Goal: Task Accomplishment & Management: Manage account settings

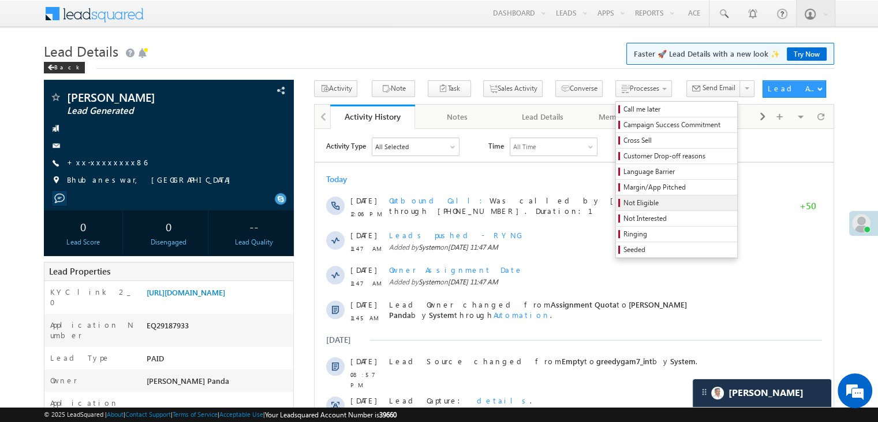
click at [624, 202] on span "Not Eligible" at bounding box center [679, 202] width 110 height 10
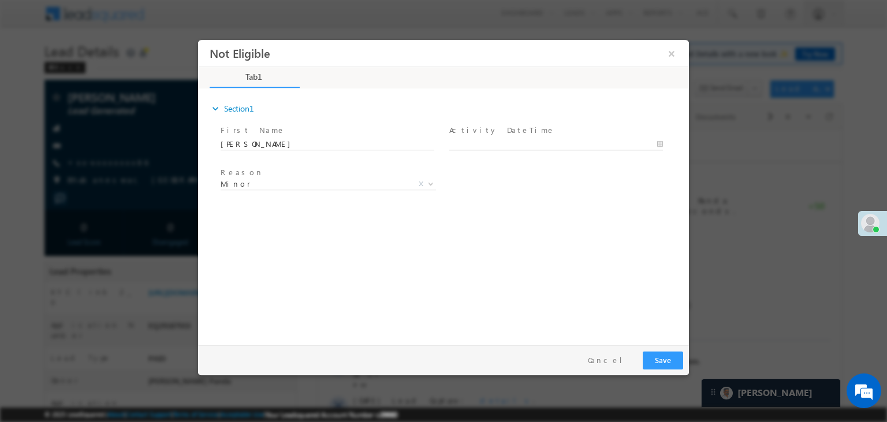
type input "09/19/25 12:09 PM"
click at [558, 140] on input "09/19/25 12:09 PM" at bounding box center [556, 145] width 214 height 12
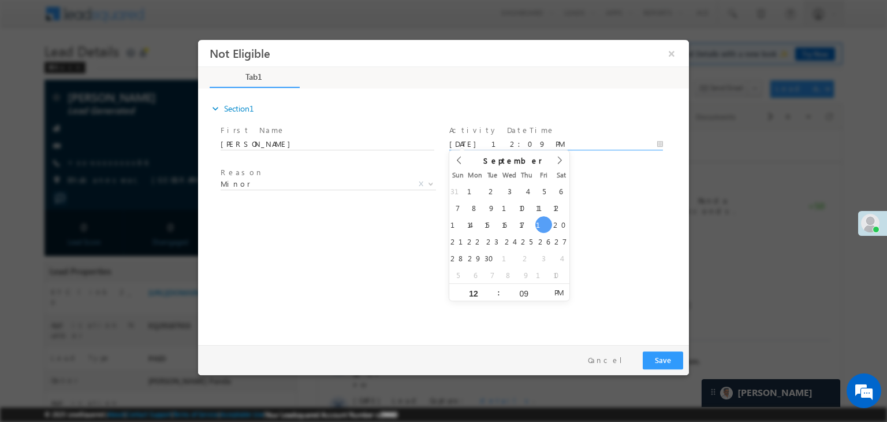
click at [620, 221] on div "expand_more Section1 First Name *" at bounding box center [446, 214] width 485 height 249
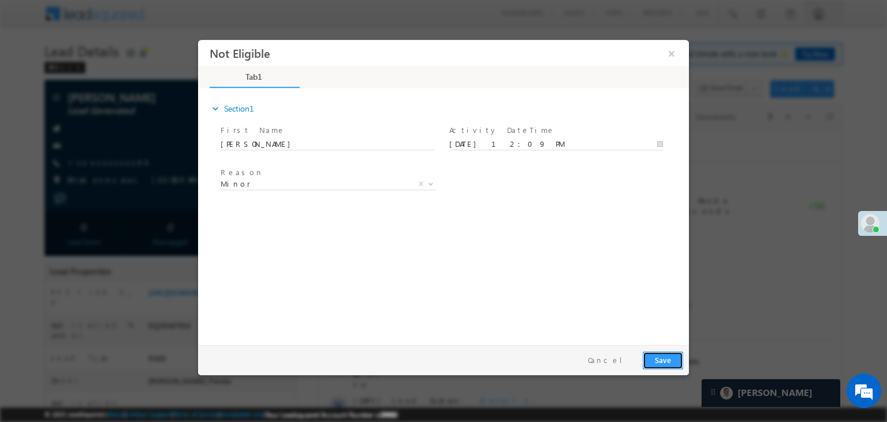
click at [654, 360] on button "Save" at bounding box center [663, 360] width 40 height 18
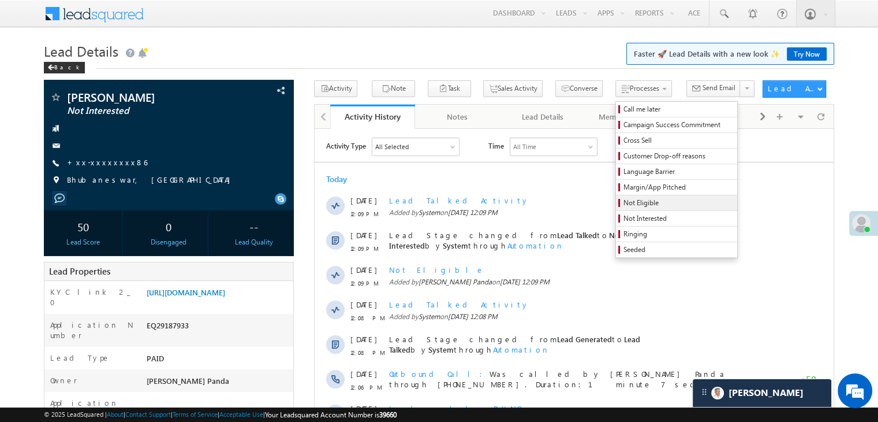
click at [632, 207] on span "Not Eligible" at bounding box center [679, 202] width 110 height 10
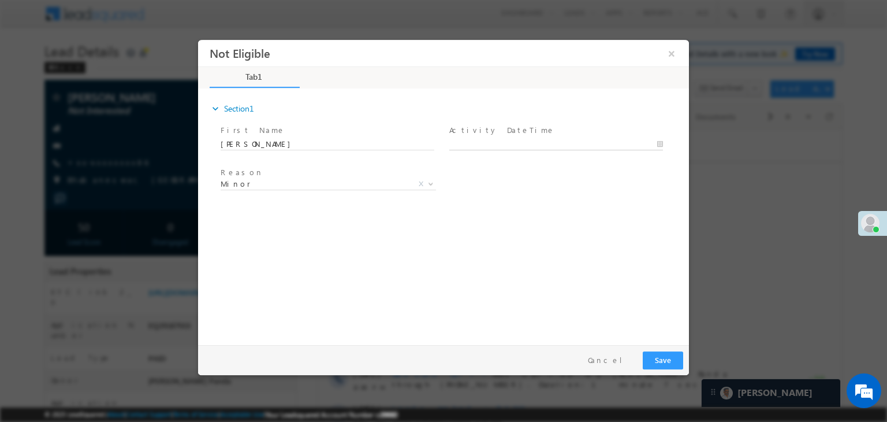
type input "09/19/25 12:11 PM"
click at [504, 139] on input "09/19/25 12:11 PM" at bounding box center [556, 145] width 214 height 12
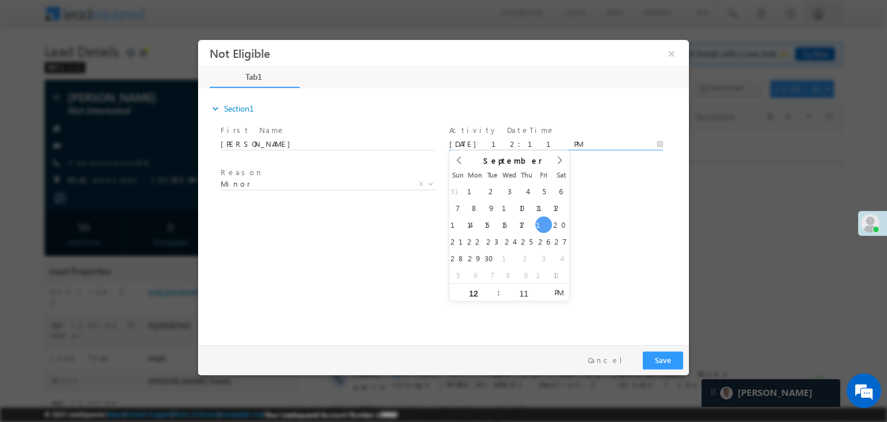
click at [601, 175] on div "Reason * Minor Existing Client Out of India DRA - FDS Termination DRA - Already…" at bounding box center [453, 186] width 471 height 43
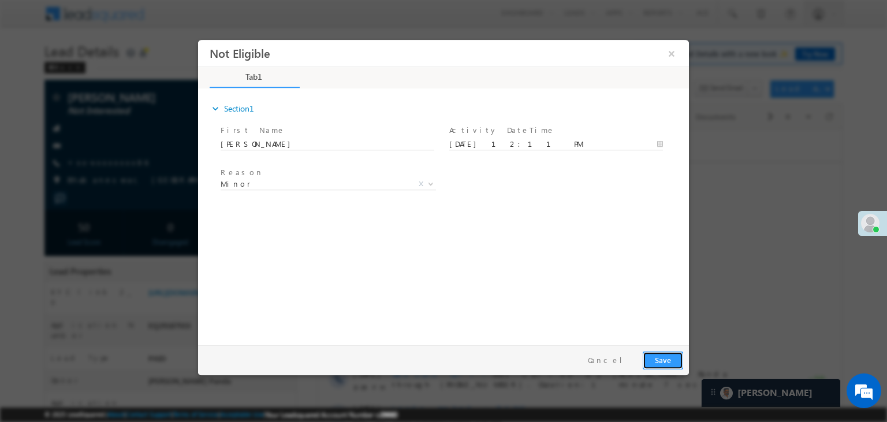
click at [668, 365] on button "Save" at bounding box center [663, 360] width 40 height 18
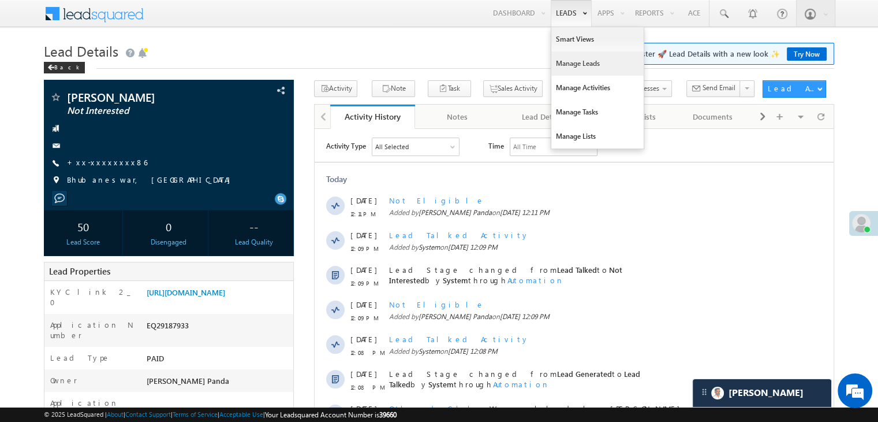
click at [573, 67] on link "Manage Leads" at bounding box center [597, 63] width 92 height 24
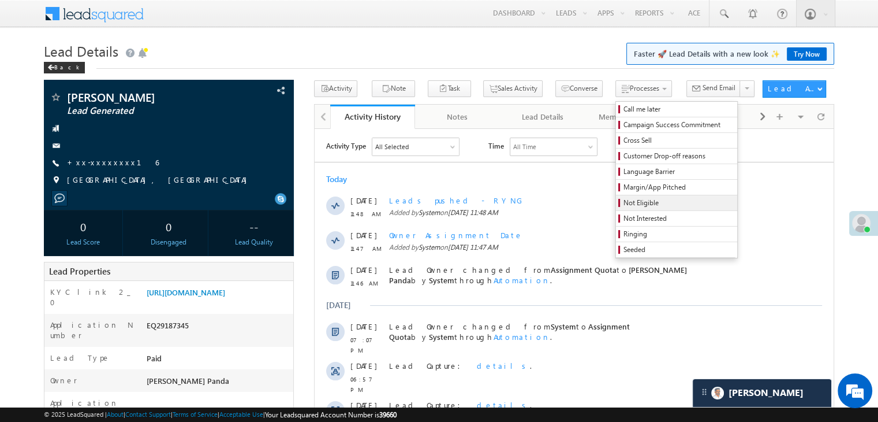
click at [624, 203] on span "Not Eligible" at bounding box center [679, 202] width 110 height 10
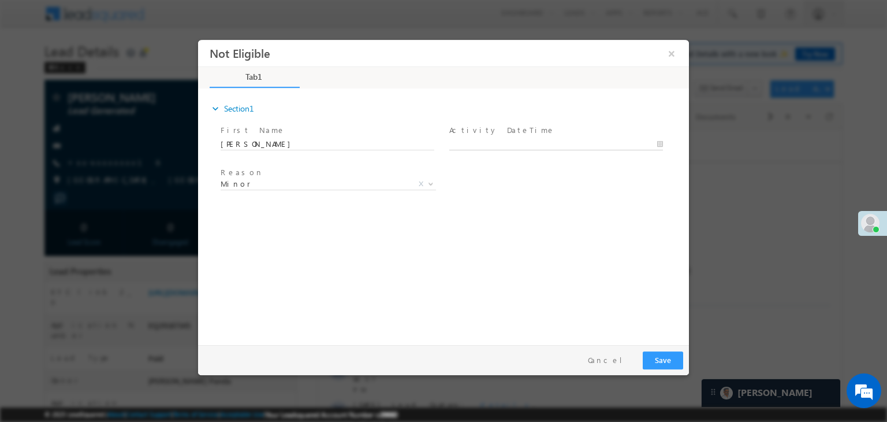
type input "09/19/25 12:11 PM"
click at [569, 141] on input "09/19/25 12:11 PM" at bounding box center [556, 145] width 214 height 12
click at [647, 185] on div "Reason * Minor Existing Client Out of India DRA - FDS Termination DRA - Already…" at bounding box center [453, 186] width 471 height 43
click at [665, 360] on button "Save" at bounding box center [663, 360] width 40 height 18
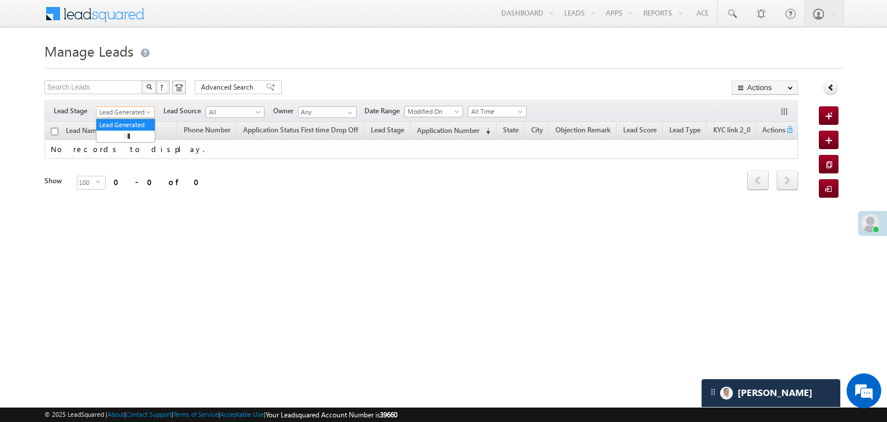
click at [151, 112] on span at bounding box center [149, 114] width 9 height 9
click at [128, 121] on link "All" at bounding box center [125, 125] width 58 height 10
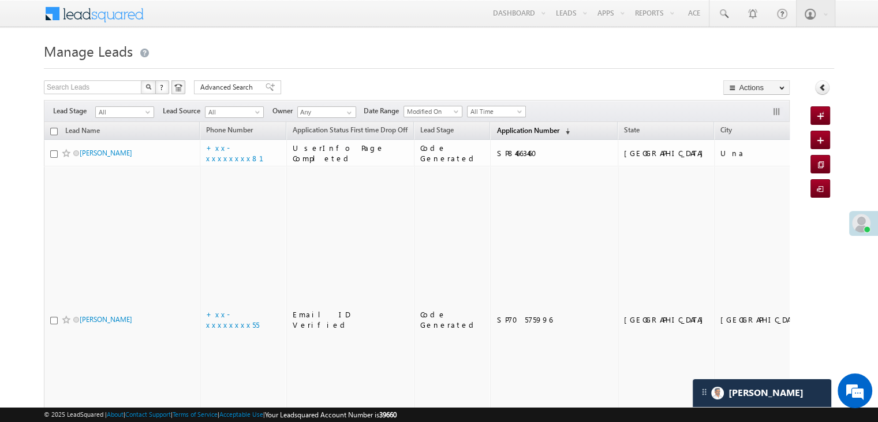
click at [508, 128] on span "Application Number" at bounding box center [528, 130] width 62 height 9
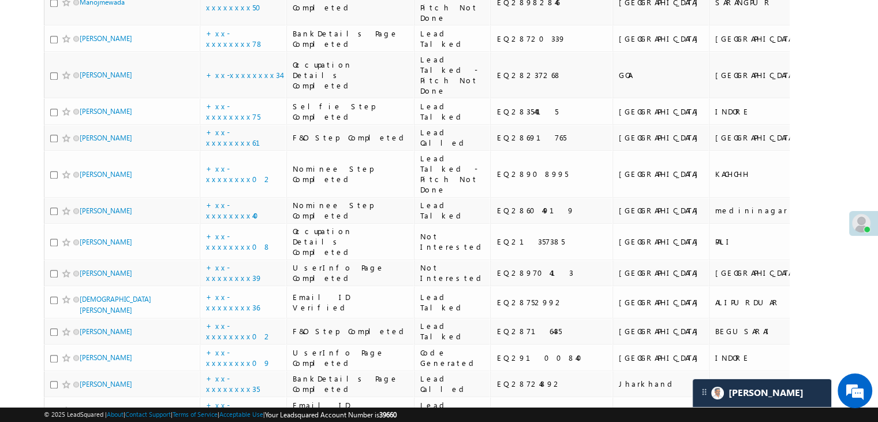
scroll to position [1097, 0]
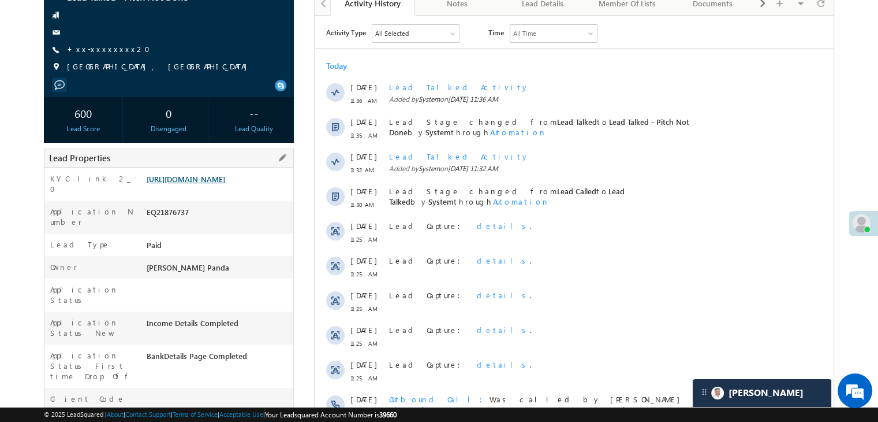
scroll to position [115, 0]
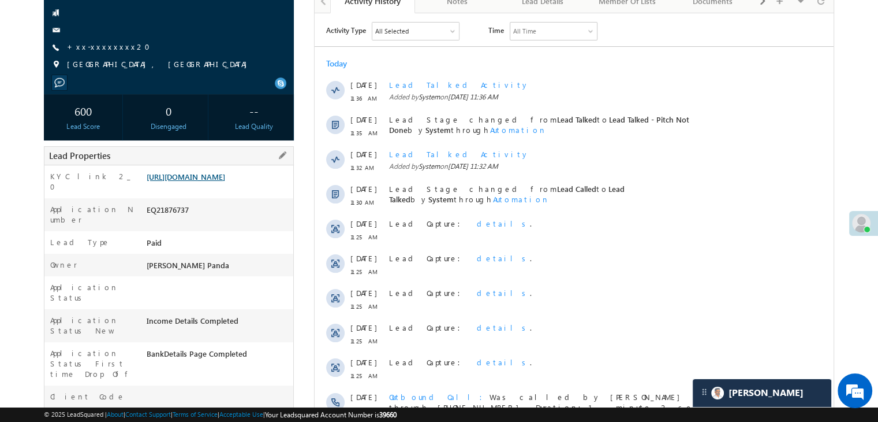
click at [225, 181] on link "[URL][DOMAIN_NAME]" at bounding box center [186, 177] width 79 height 10
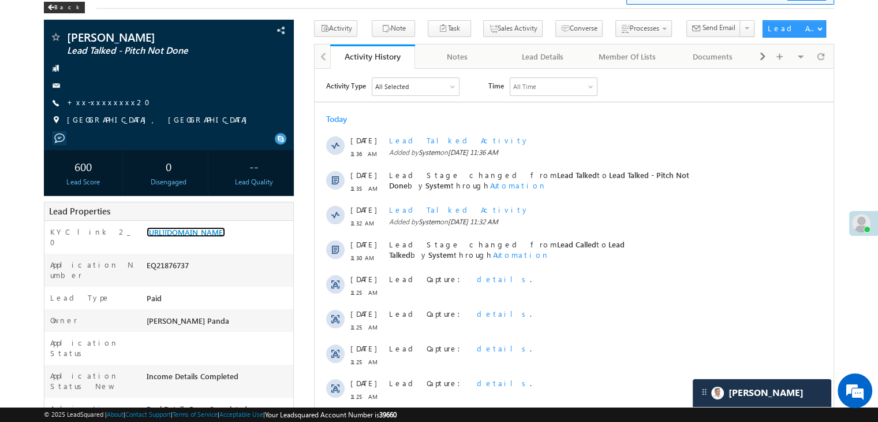
scroll to position [0, 0]
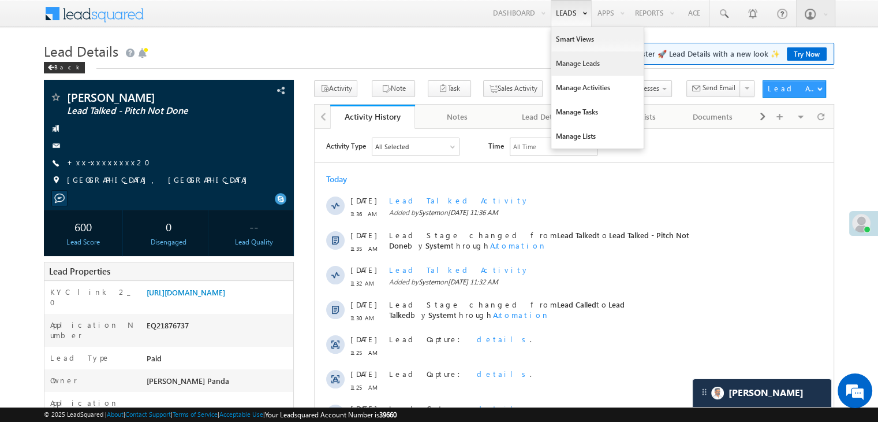
click at [564, 64] on link "Manage Leads" at bounding box center [597, 63] width 92 height 24
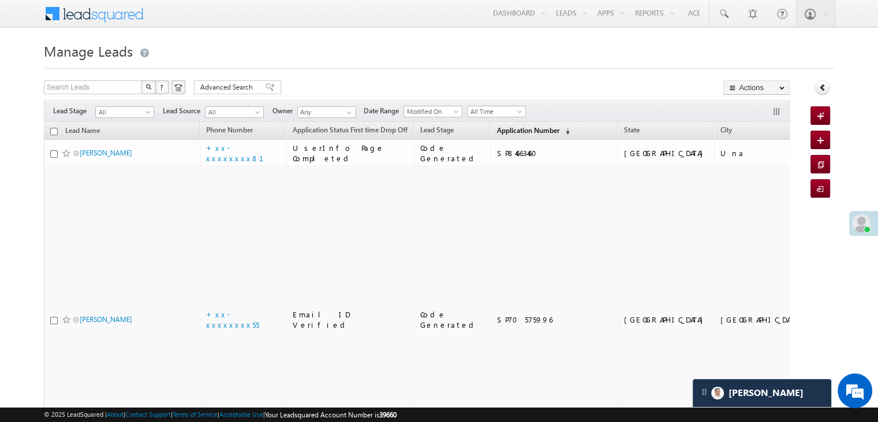
click at [505, 135] on span "Application Number" at bounding box center [528, 130] width 62 height 9
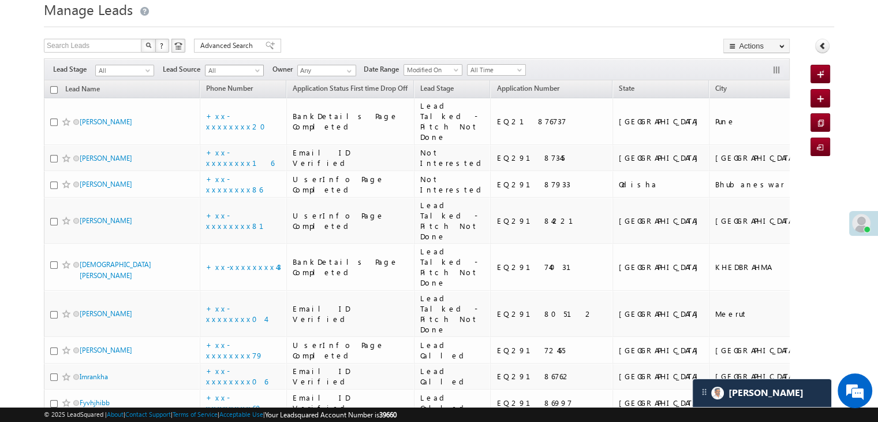
scroll to position [58, 0]
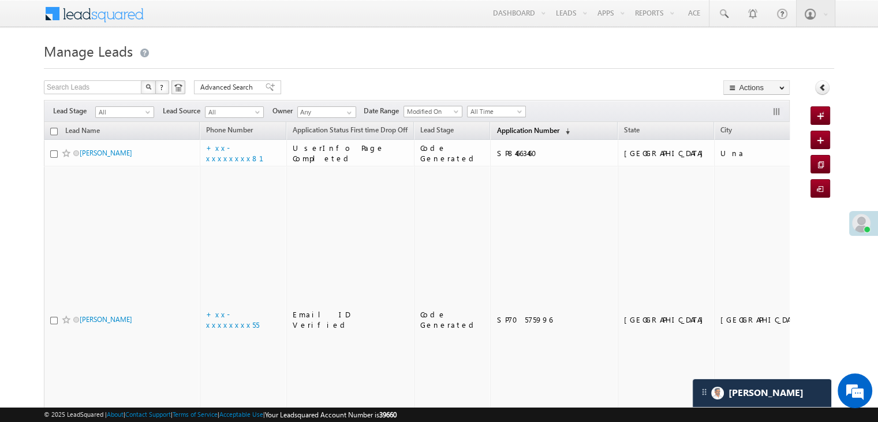
click at [497, 126] on span "Application Number" at bounding box center [528, 130] width 62 height 9
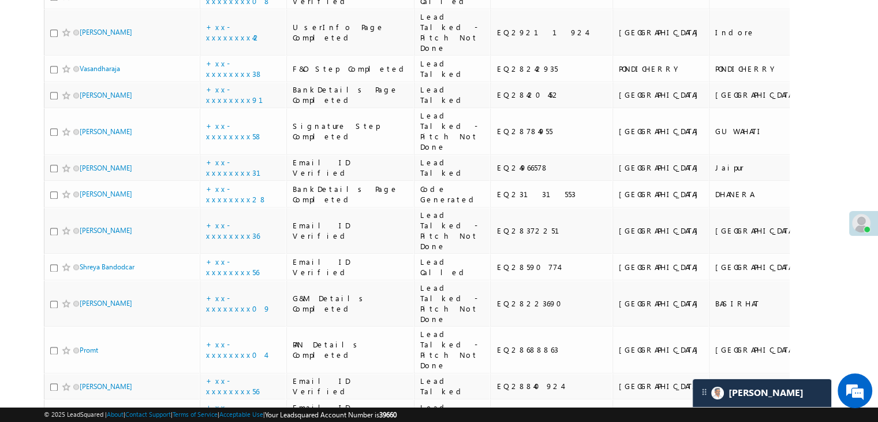
scroll to position [1444, 0]
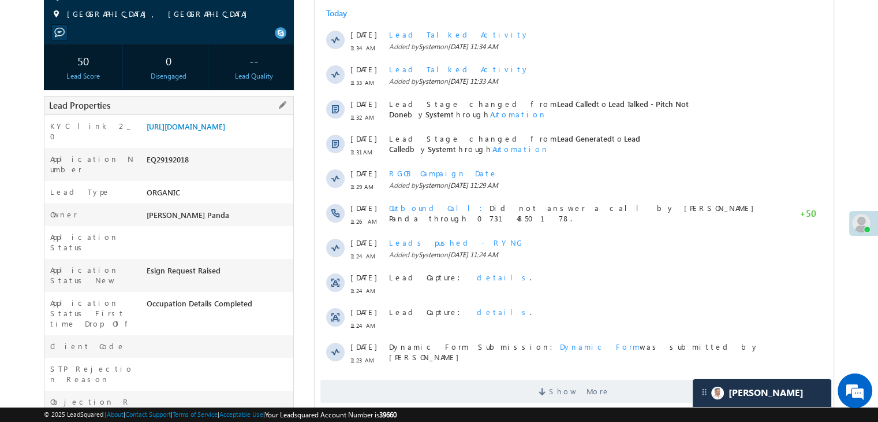
scroll to position [173, 0]
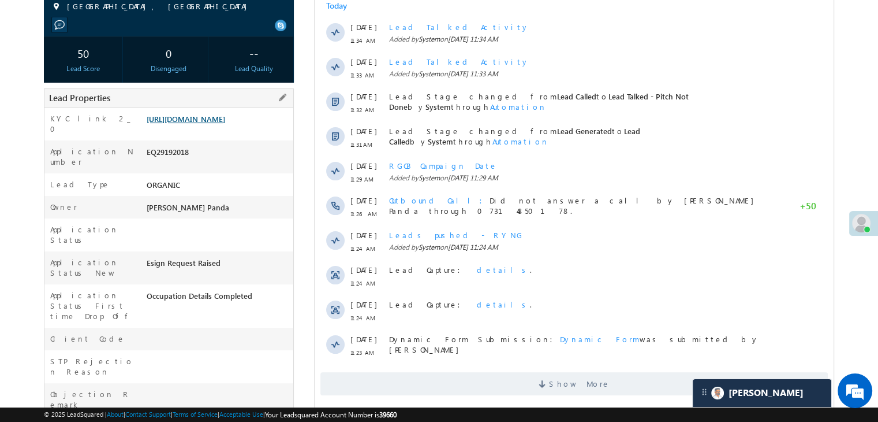
click at [225, 124] on link "[URL][DOMAIN_NAME]" at bounding box center [186, 119] width 79 height 10
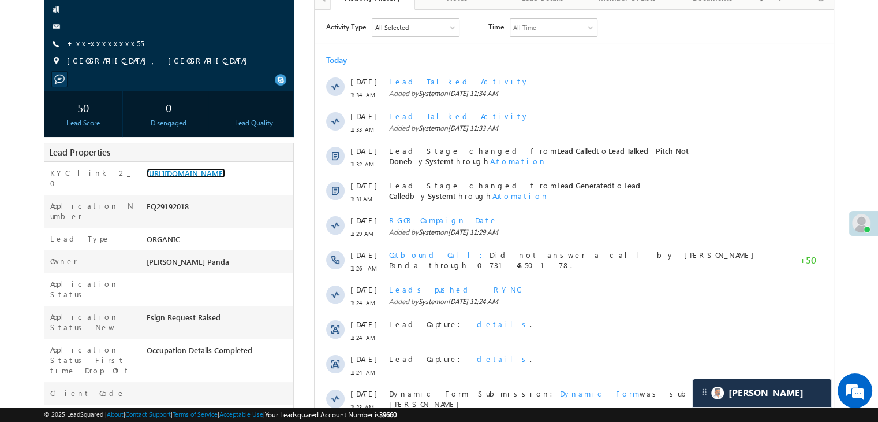
scroll to position [58, 0]
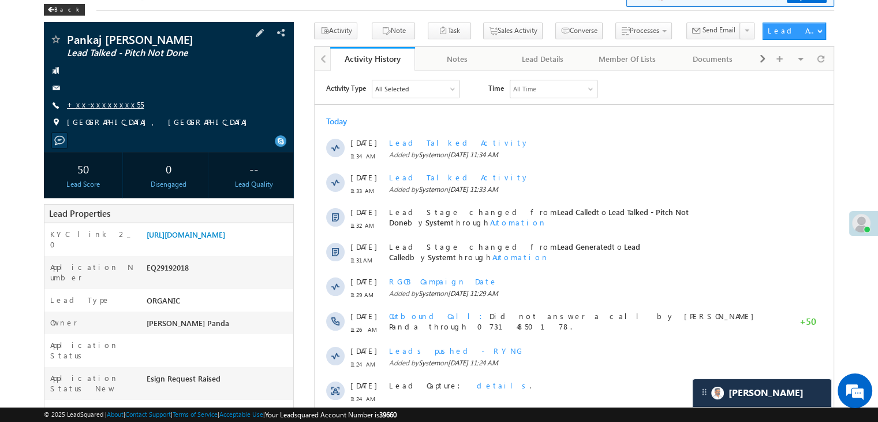
click at [94, 106] on link "+xx-xxxxxxxx55" at bounding box center [105, 104] width 77 height 10
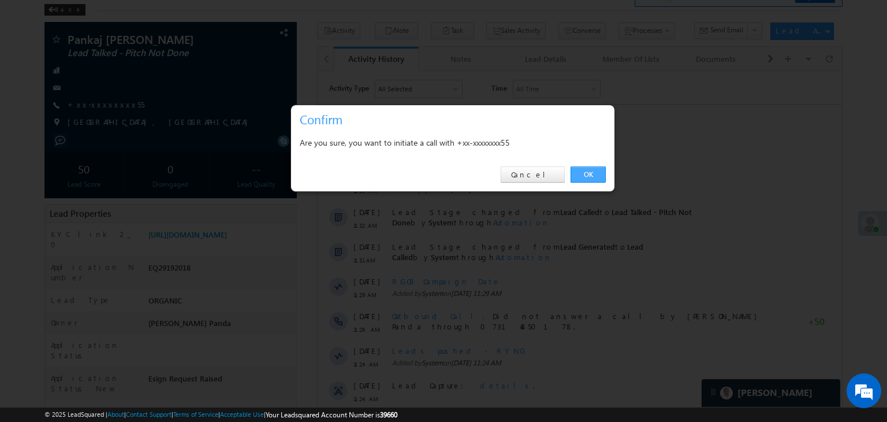
click at [584, 174] on link "OK" at bounding box center [588, 174] width 35 height 16
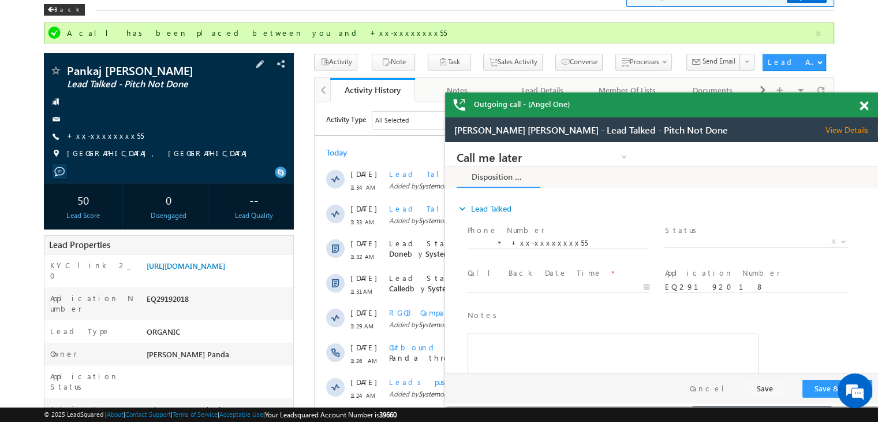
scroll to position [0, 0]
click at [863, 108] on span at bounding box center [864, 106] width 9 height 10
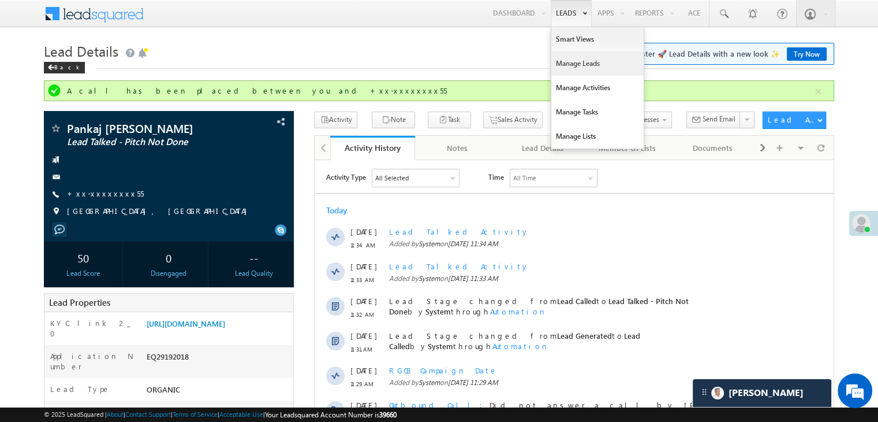
click at [589, 64] on link "Manage Leads" at bounding box center [597, 63] width 92 height 24
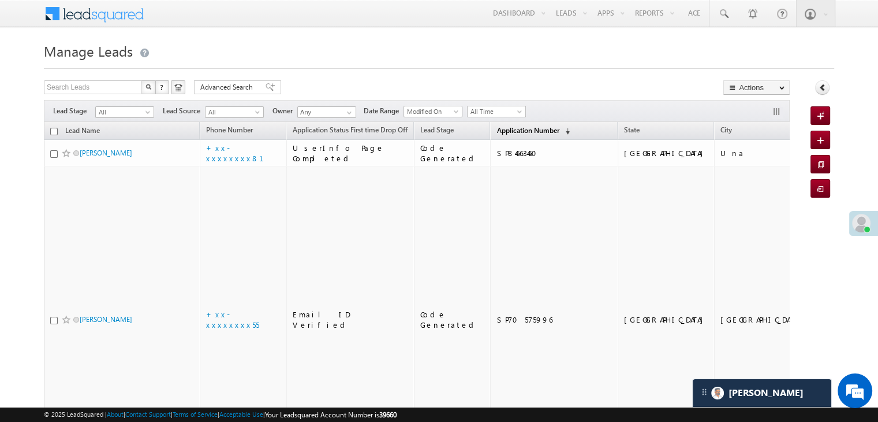
click at [504, 132] on span "Application Number" at bounding box center [528, 130] width 62 height 9
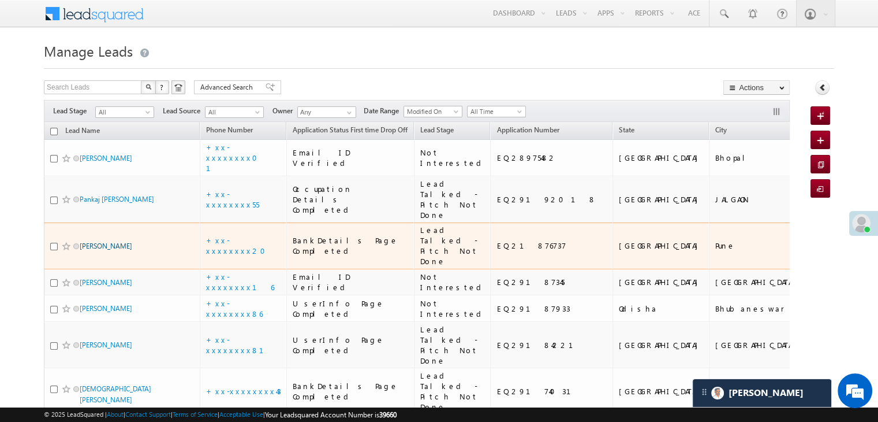
click at [113, 250] on link "[PERSON_NAME]" at bounding box center [106, 245] width 53 height 9
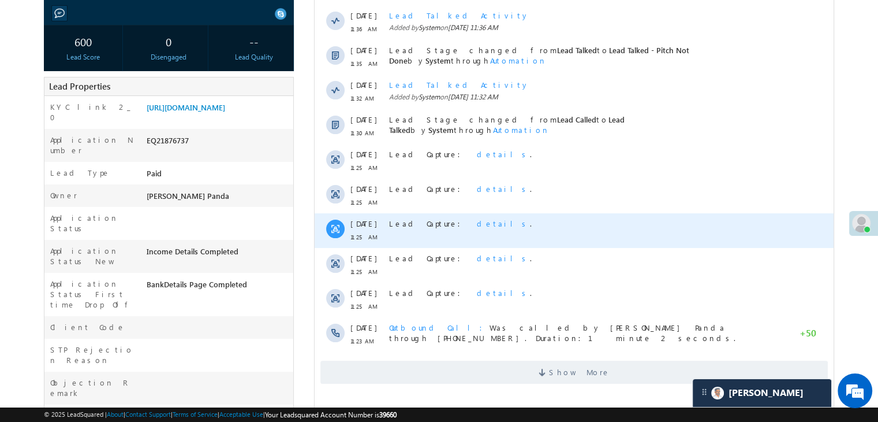
scroll to position [231, 0]
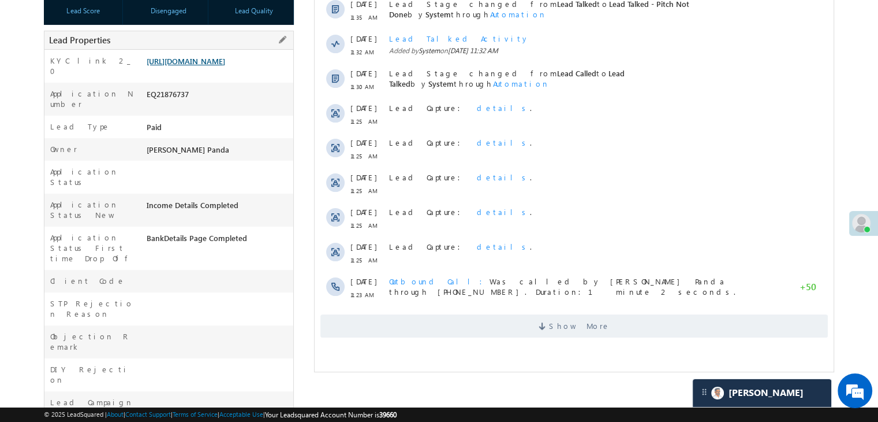
click at [210, 66] on link "https://angelbroking1-pk3em7sa.customui-test.leadsquared.com?leadId=78858699-44…" at bounding box center [186, 61] width 79 height 10
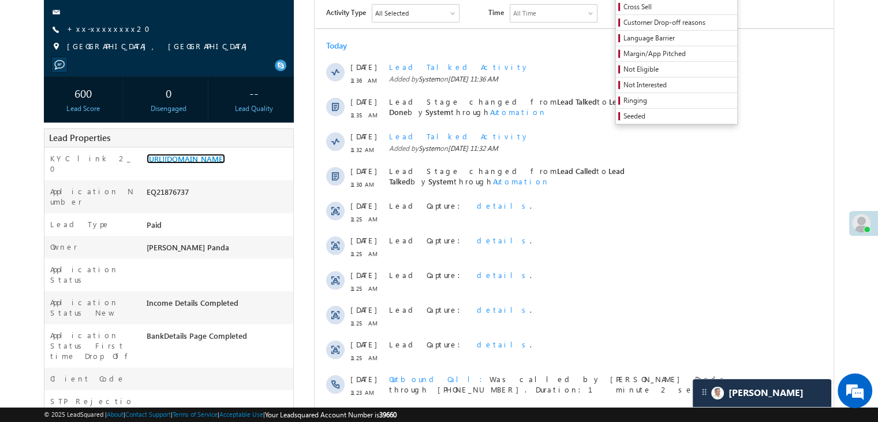
scroll to position [0, 0]
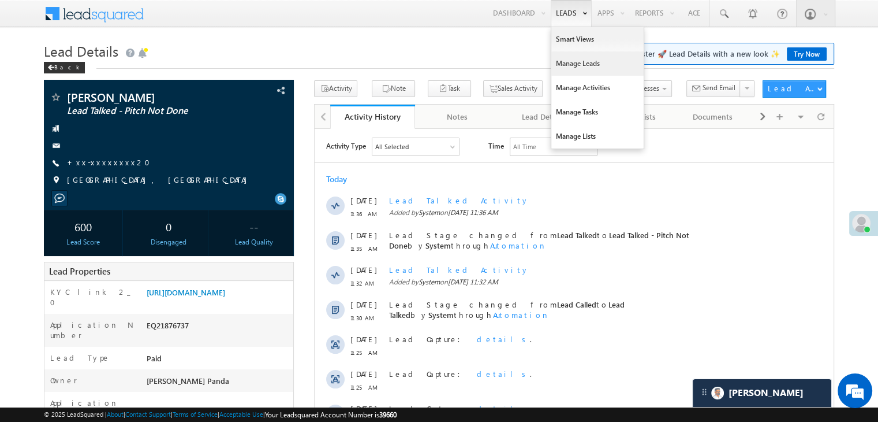
click at [568, 58] on link "Manage Leads" at bounding box center [597, 63] width 92 height 24
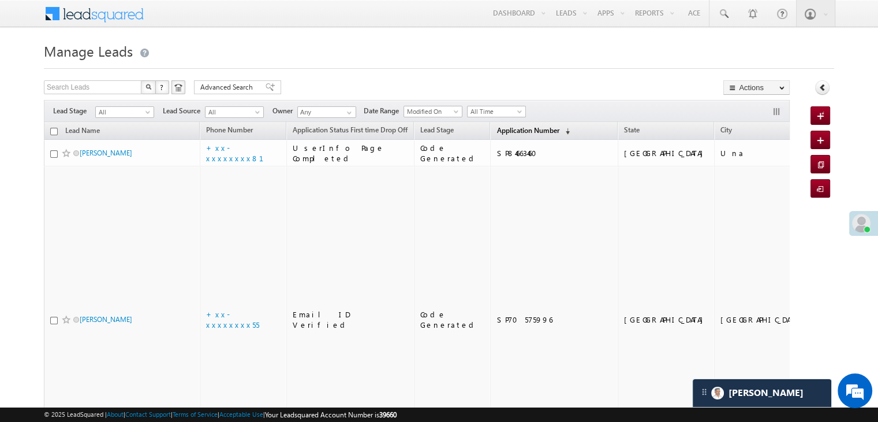
click at [497, 126] on span "Application Number" at bounding box center [528, 130] width 62 height 9
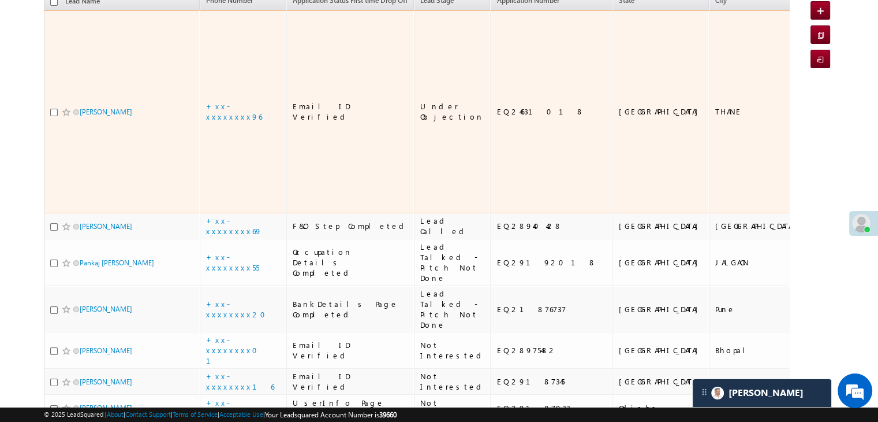
scroll to position [173, 0]
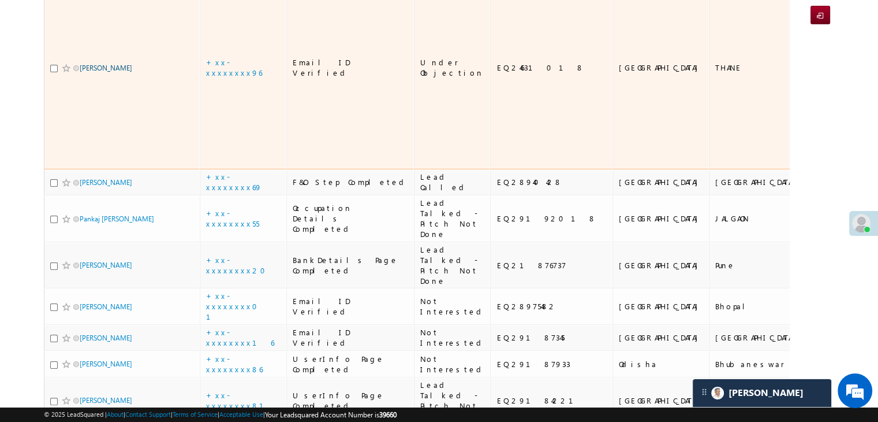
click at [111, 64] on link "[PERSON_NAME]" at bounding box center [106, 68] width 53 height 9
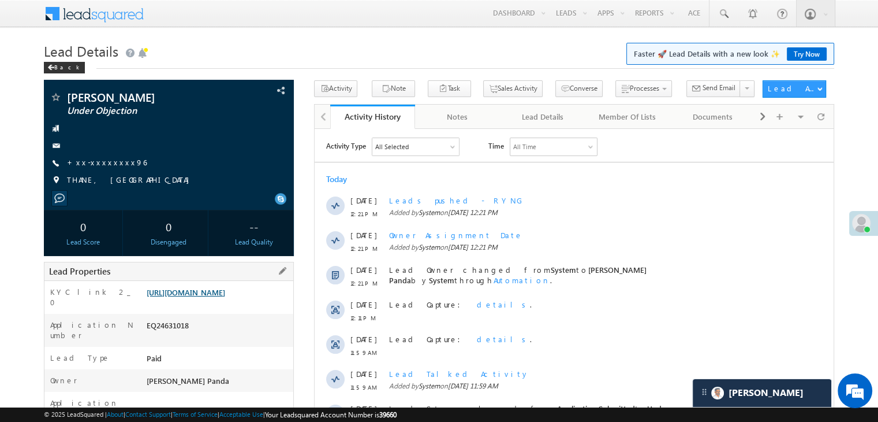
scroll to position [115, 0]
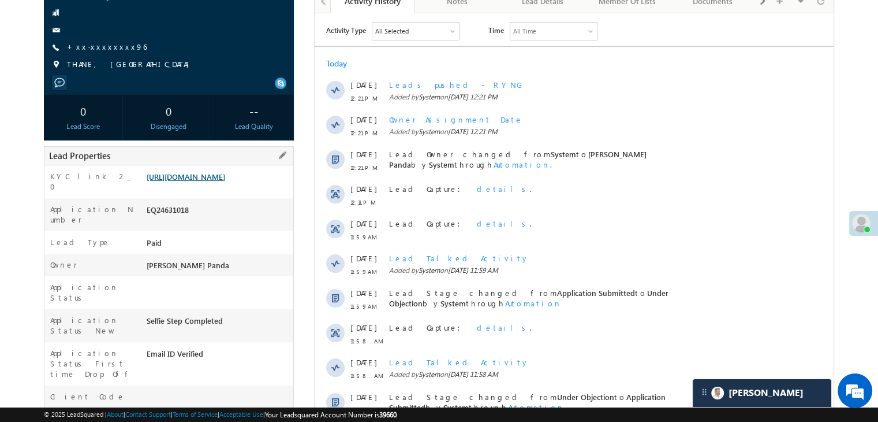
click at [205, 181] on link "[URL][DOMAIN_NAME]" at bounding box center [186, 177] width 79 height 10
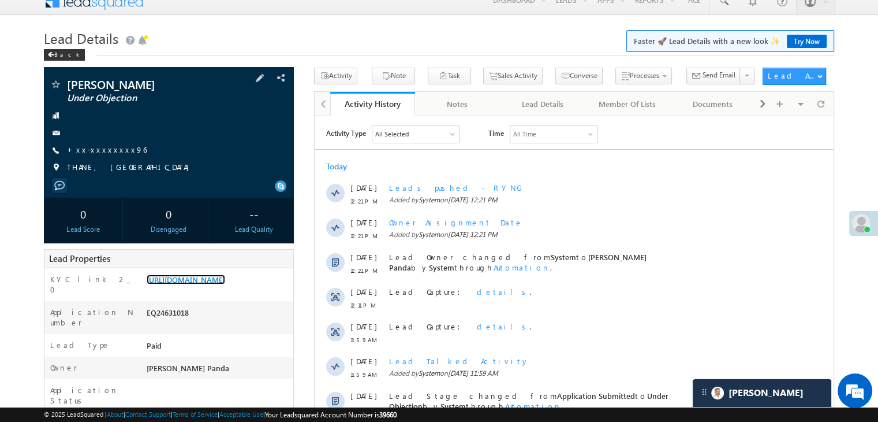
scroll to position [0, 0]
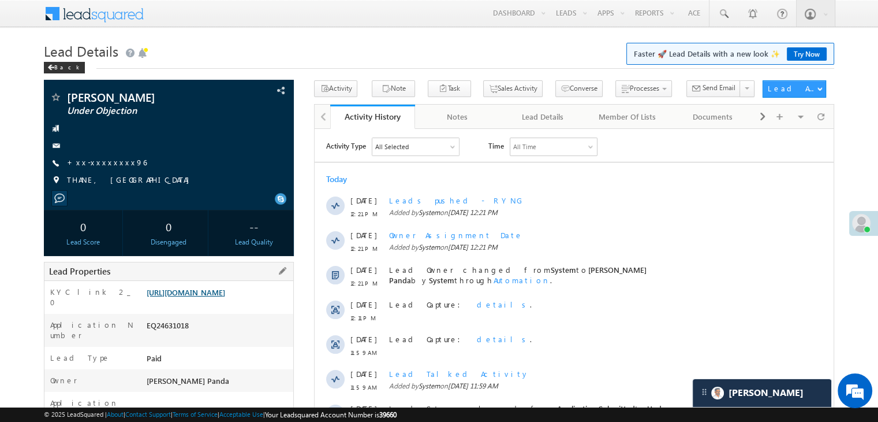
click at [222, 297] on link "[URL][DOMAIN_NAME]" at bounding box center [186, 292] width 79 height 10
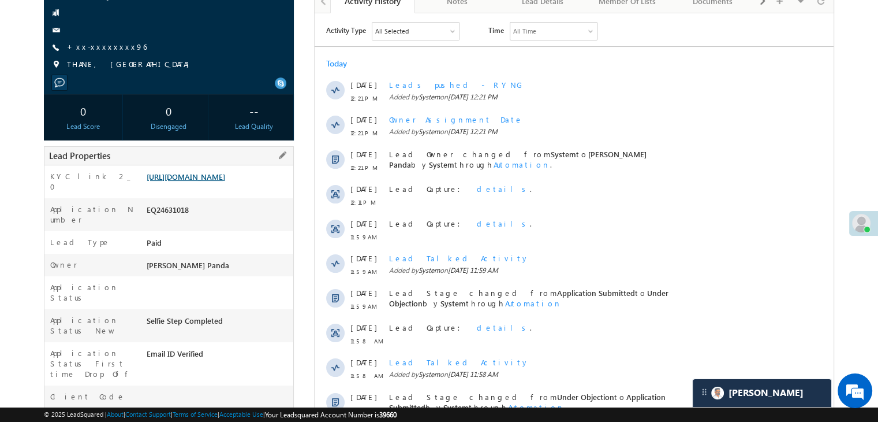
click at [206, 181] on link "[URL][DOMAIN_NAME]" at bounding box center [186, 177] width 79 height 10
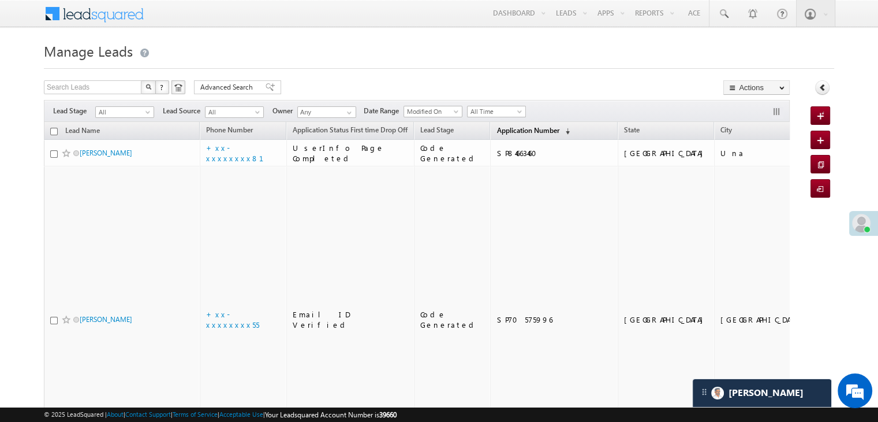
click at [504, 126] on span "Application Number" at bounding box center [528, 130] width 62 height 9
click at [497, 127] on span "Application Number" at bounding box center [528, 130] width 62 height 9
click at [520, 132] on span "Application Number" at bounding box center [528, 130] width 62 height 9
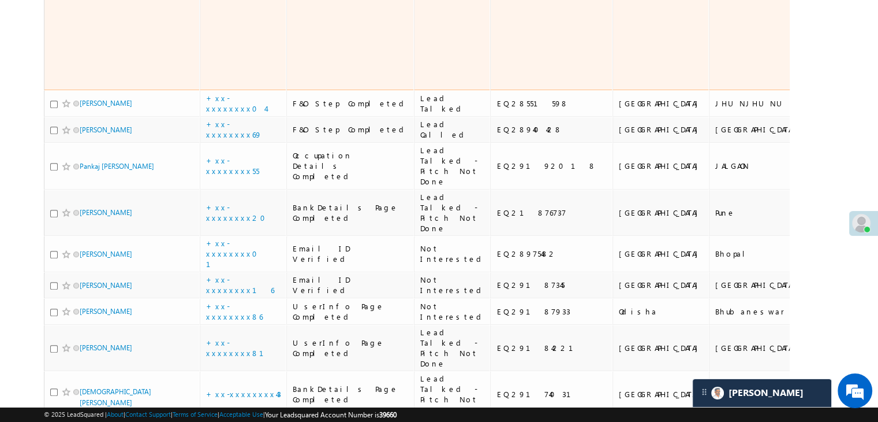
scroll to position [577, 0]
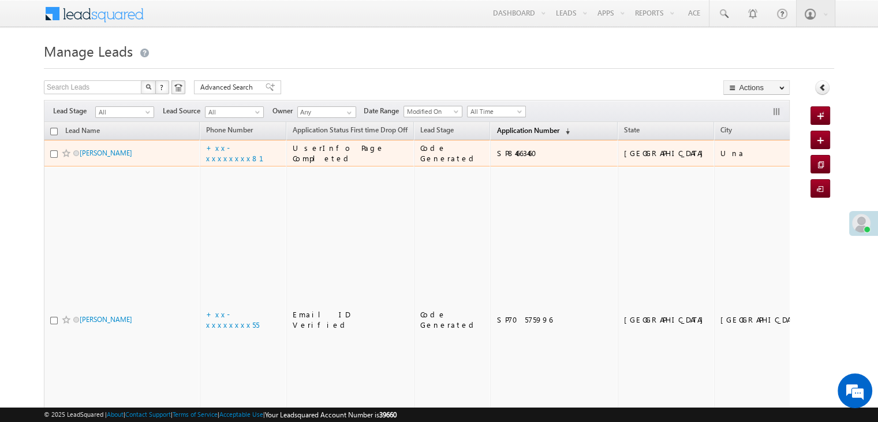
click at [497, 131] on span "Application Number" at bounding box center [528, 130] width 62 height 9
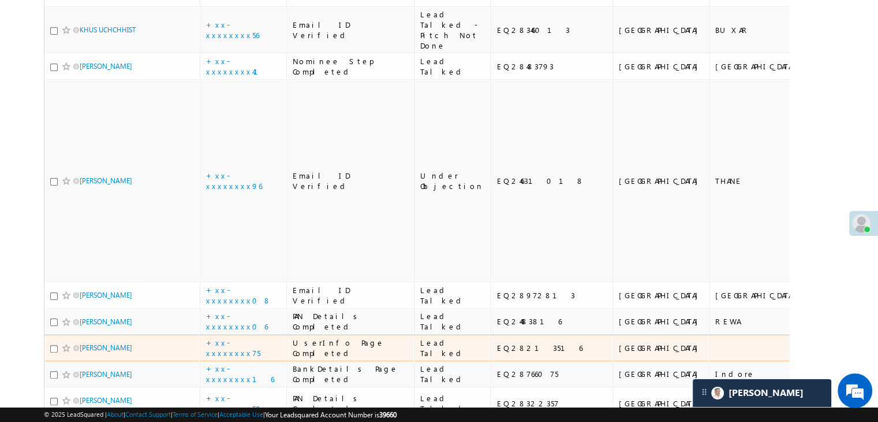
scroll to position [58, 0]
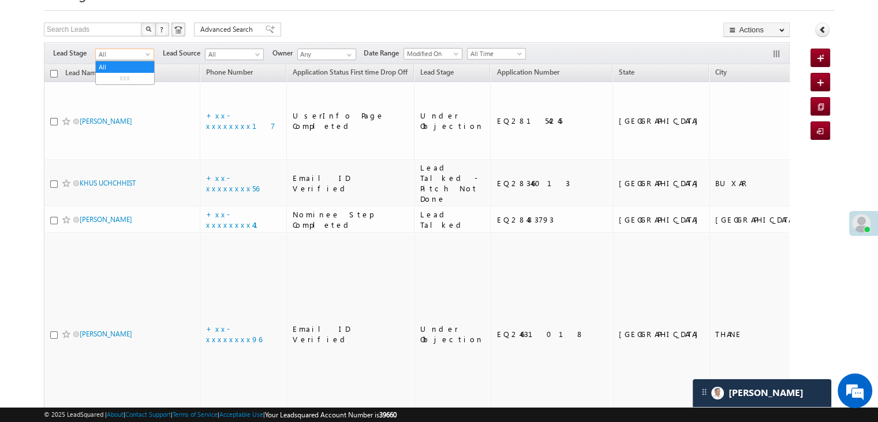
click at [151, 58] on span at bounding box center [148, 56] width 9 height 9
click at [128, 83] on link "Lead Generated" at bounding box center [125, 78] width 58 height 10
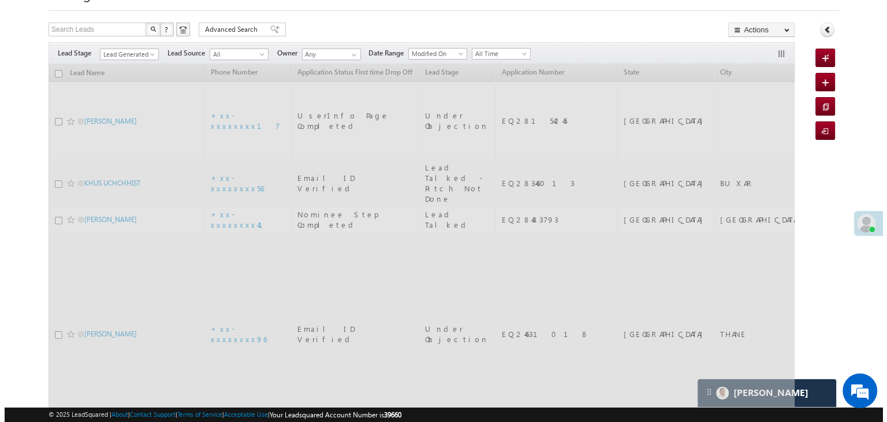
scroll to position [0, 0]
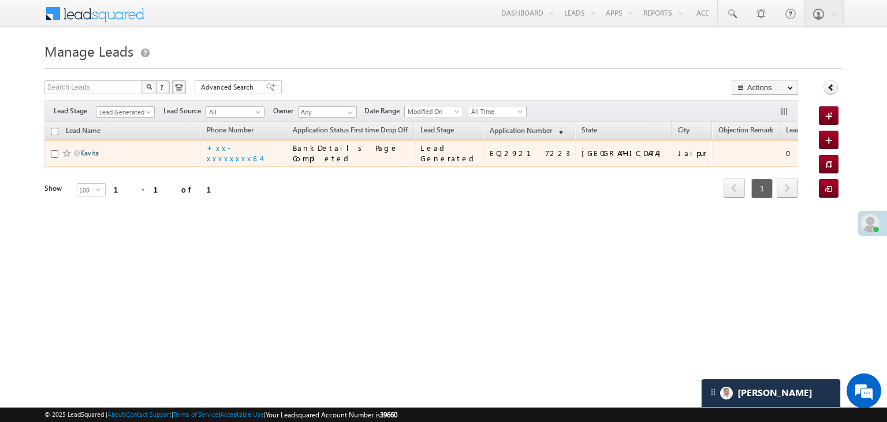
click at [85, 157] on link "Kavita" at bounding box center [89, 152] width 18 height 9
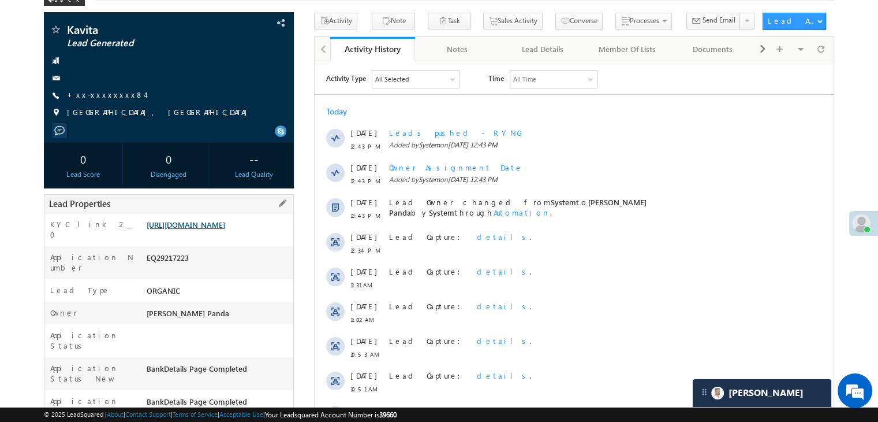
scroll to position [58, 0]
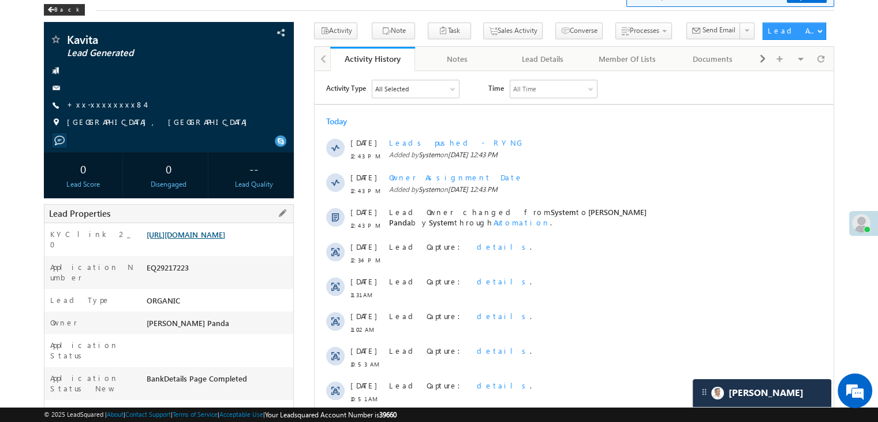
click at [225, 239] on link "https://angelbroking1-pk3em7sa.customui-test.leadsquared.com?leadId=33e1a307-1d…" at bounding box center [186, 234] width 79 height 10
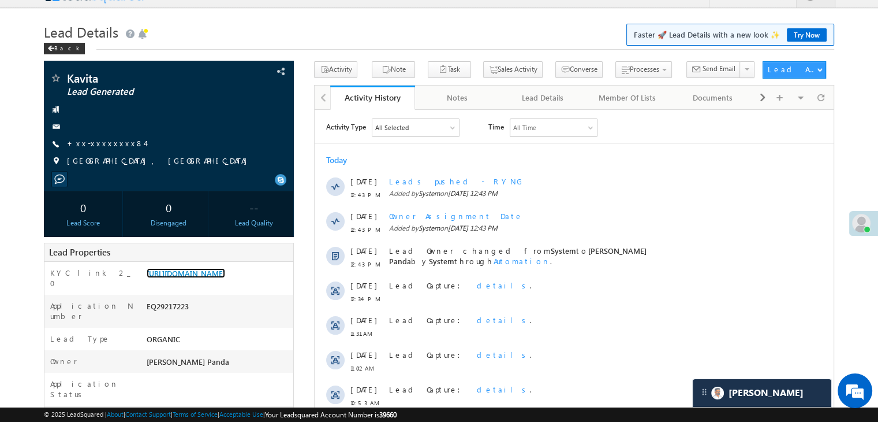
scroll to position [0, 0]
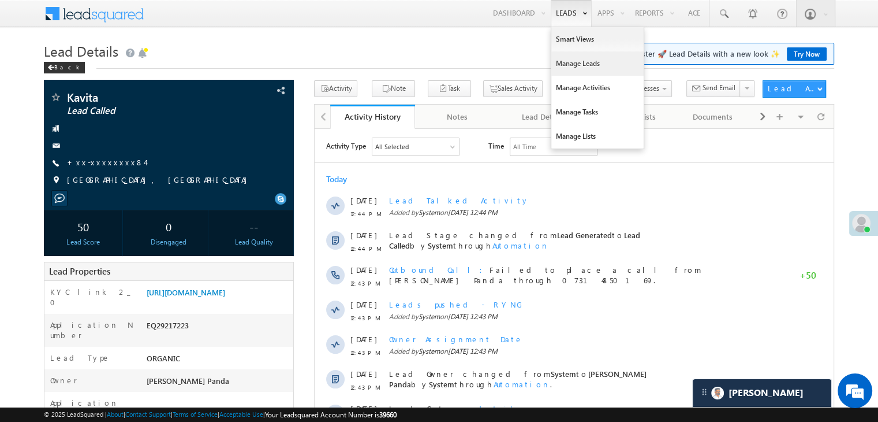
click at [572, 61] on link "Manage Leads" at bounding box center [597, 63] width 92 height 24
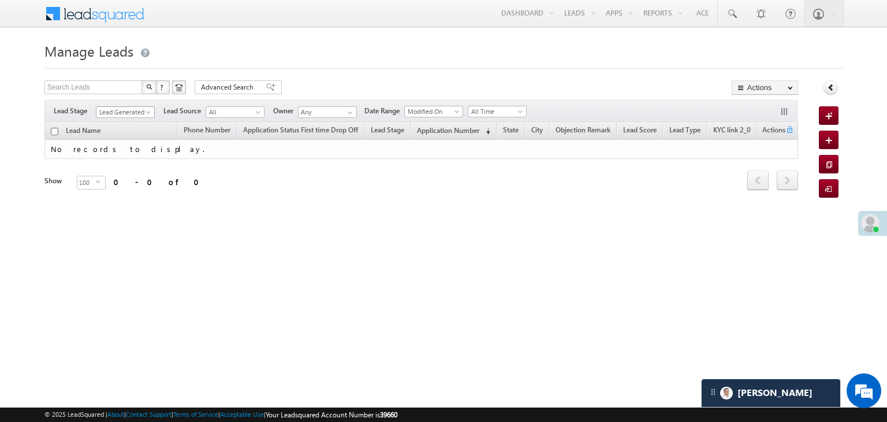
click at [150, 116] on span at bounding box center [149, 114] width 9 height 9
click at [118, 127] on link "All" at bounding box center [125, 125] width 58 height 10
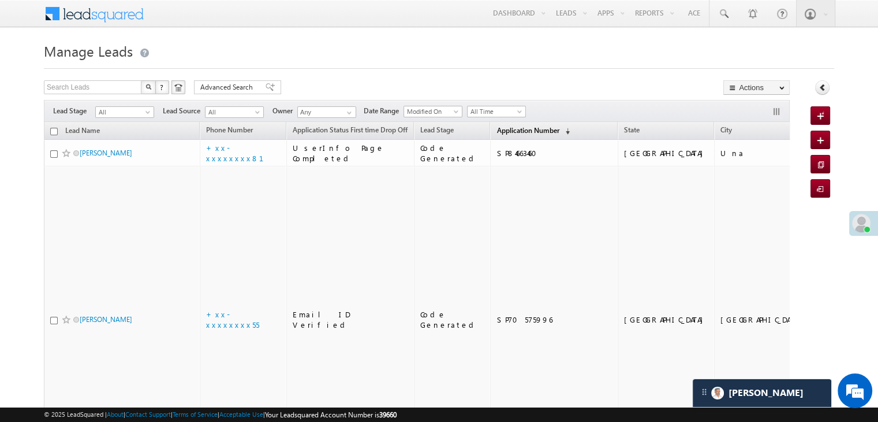
click at [507, 132] on span "Application Number" at bounding box center [528, 130] width 62 height 9
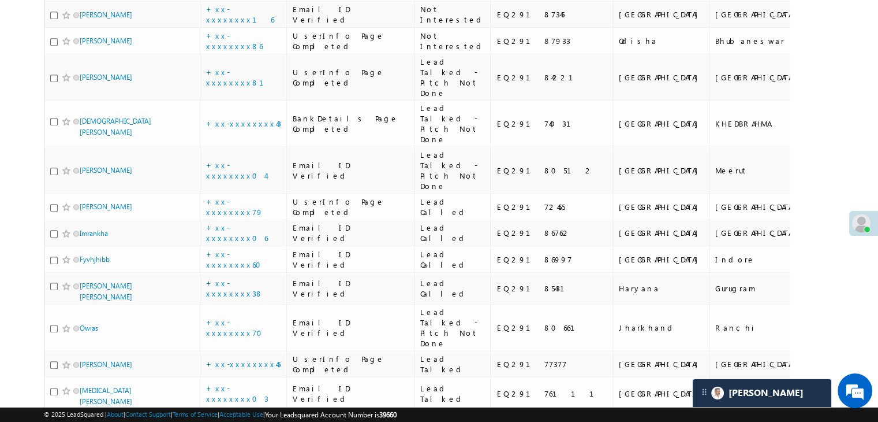
scroll to position [1328, 0]
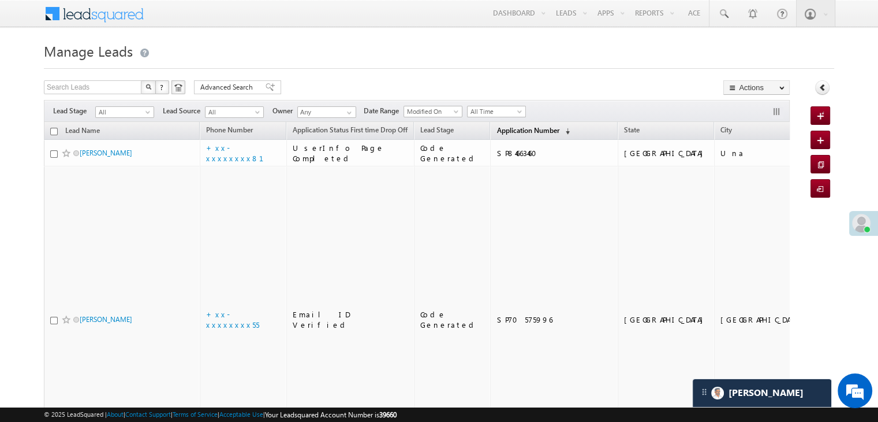
click at [497, 131] on span "Application Number" at bounding box center [528, 130] width 62 height 9
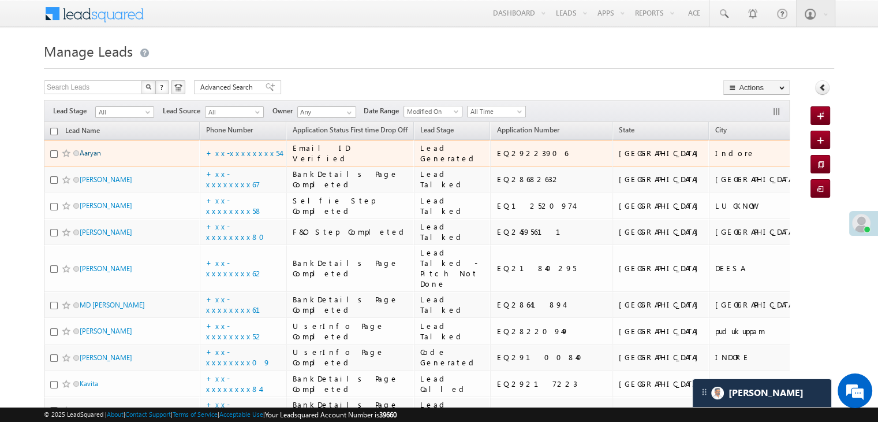
click at [92, 157] on link "Aaryan" at bounding box center [90, 152] width 21 height 9
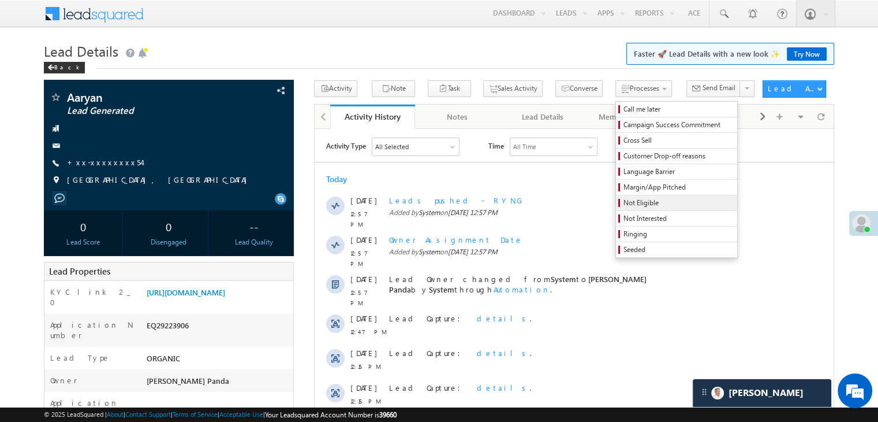
click at [624, 202] on span "Not Eligible" at bounding box center [679, 202] width 110 height 10
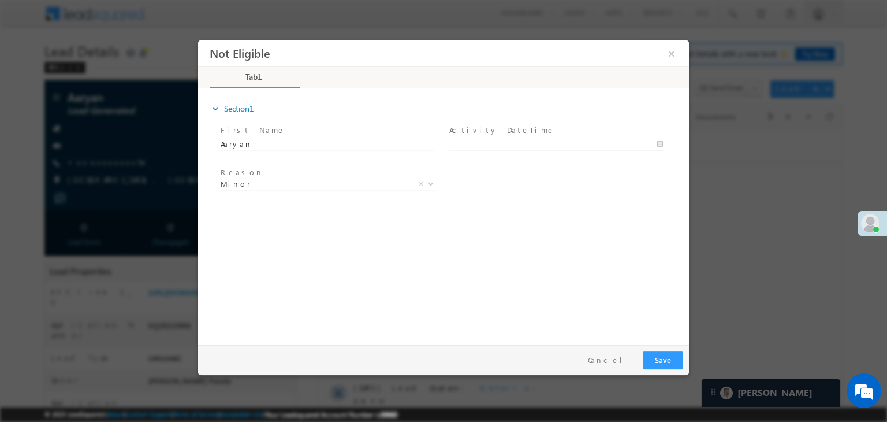
type input "[DATE] 12:58 PM"
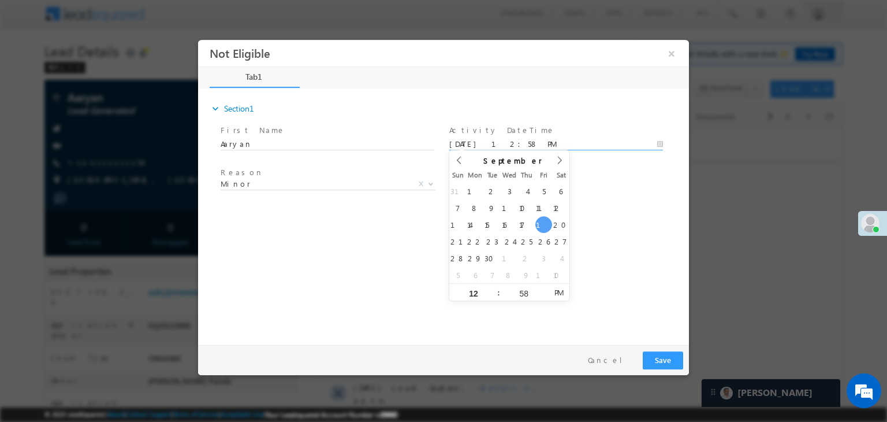
click at [568, 147] on input "[DATE] 12:58 PM" at bounding box center [556, 145] width 214 height 12
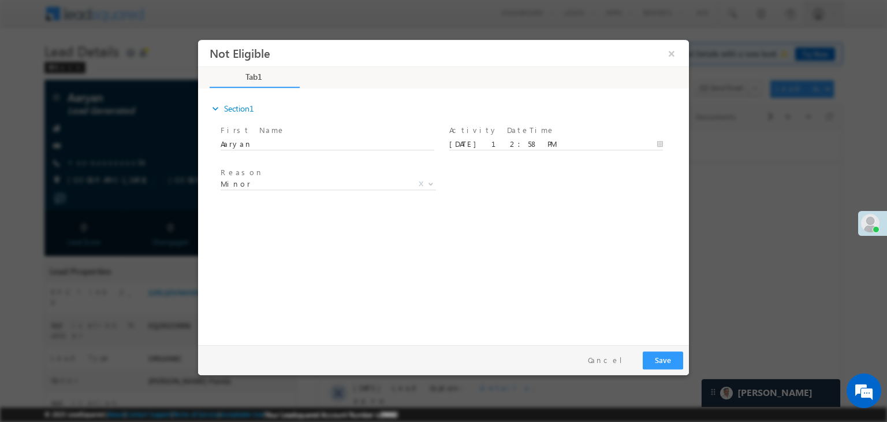
click at [614, 189] on div "Reason * Minor Existing Client Out of India DRA - FDS Termination DRA - Already…" at bounding box center [453, 186] width 471 height 43
click at [666, 360] on button "Save" at bounding box center [663, 360] width 40 height 18
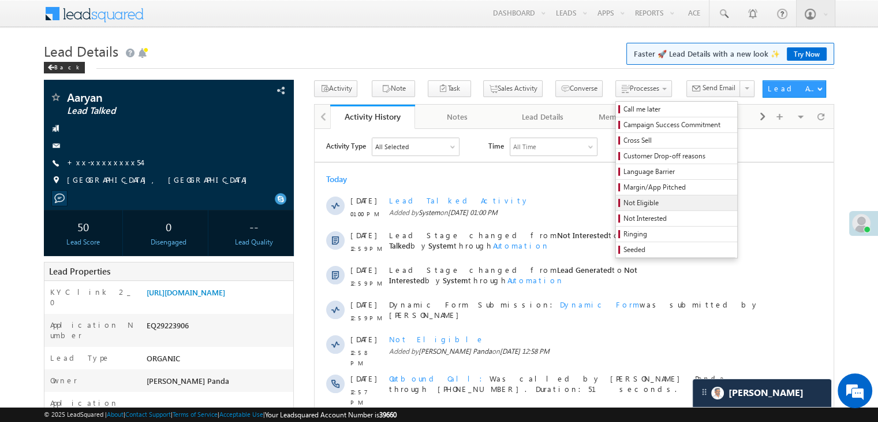
click at [624, 207] on span "Not Eligible" at bounding box center [679, 202] width 110 height 10
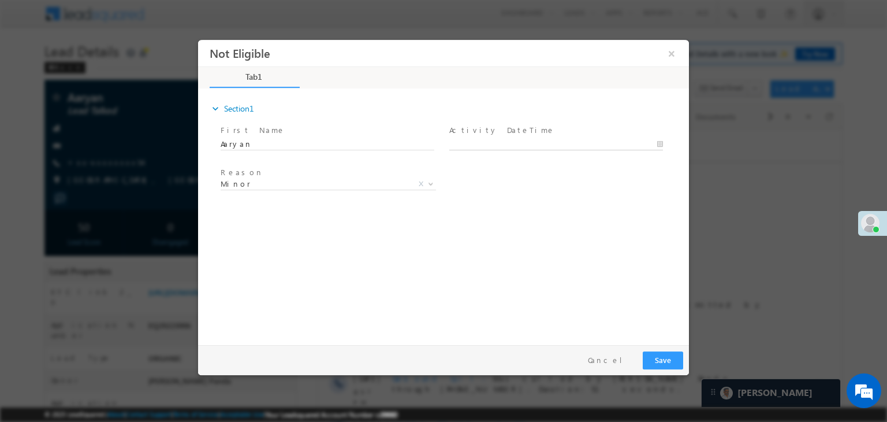
type input "09/19/25 1:00 PM"
click at [570, 142] on input "09/19/25 1:00 PM" at bounding box center [556, 145] width 214 height 12
click at [638, 181] on div "Reason * Minor Existing Client Out of India DRA - FDS Termination DRA - Already…" at bounding box center [453, 186] width 471 height 43
click at [659, 362] on button "Save" at bounding box center [663, 360] width 40 height 18
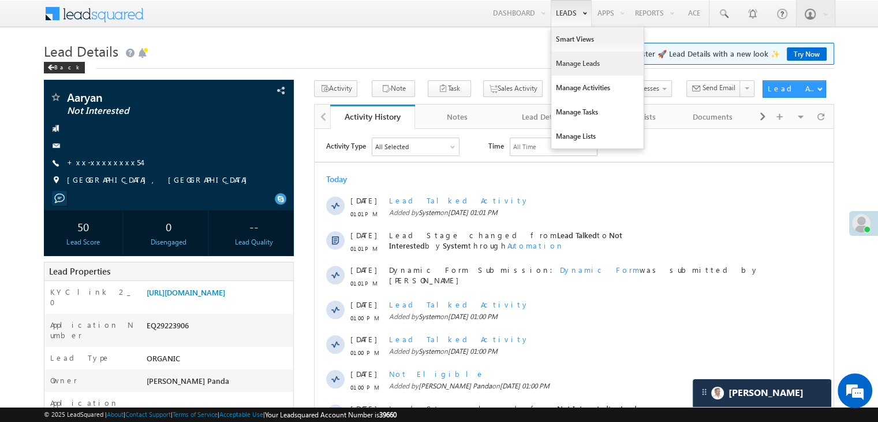
click at [556, 67] on link "Manage Leads" at bounding box center [597, 63] width 92 height 24
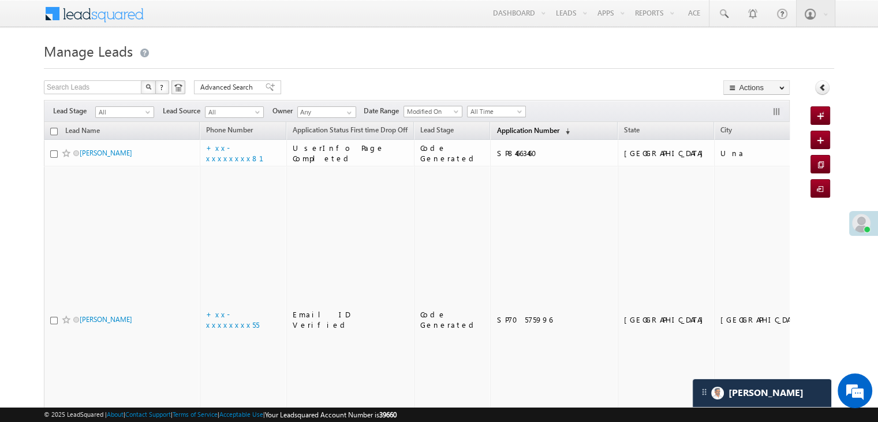
click at [497, 128] on span "Application Number" at bounding box center [528, 130] width 62 height 9
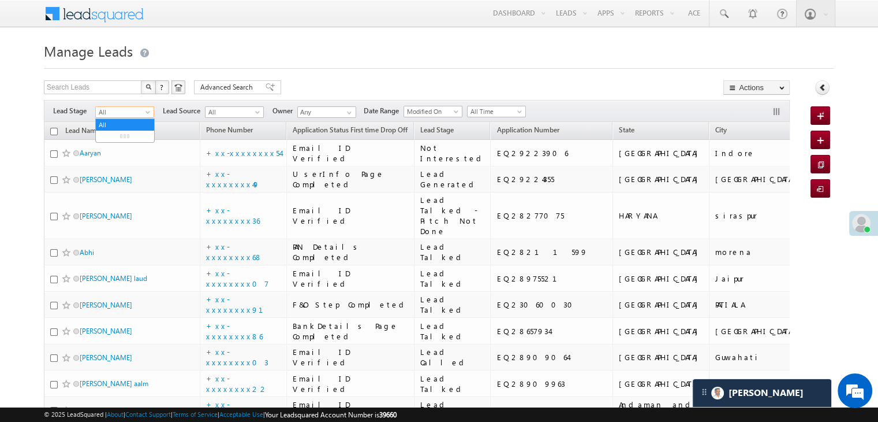
click at [147, 112] on span at bounding box center [148, 114] width 9 height 9
click at [132, 132] on link "Lead Generated" at bounding box center [125, 136] width 58 height 10
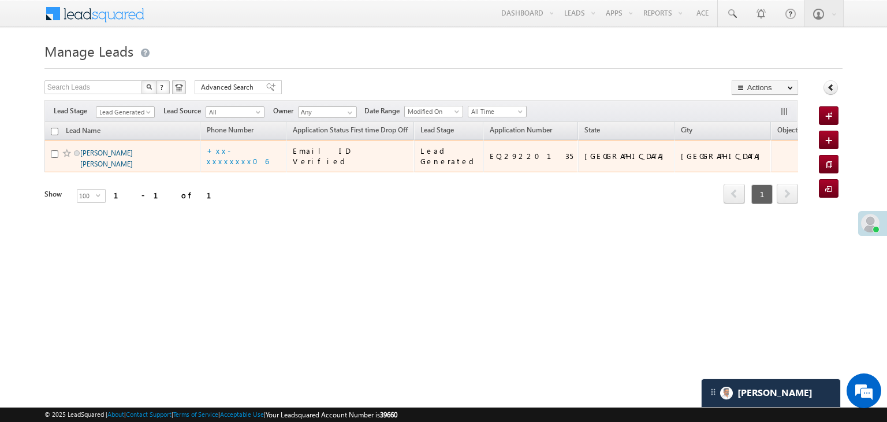
click at [125, 168] on link "[PERSON_NAME] [PERSON_NAME]" at bounding box center [106, 158] width 53 height 20
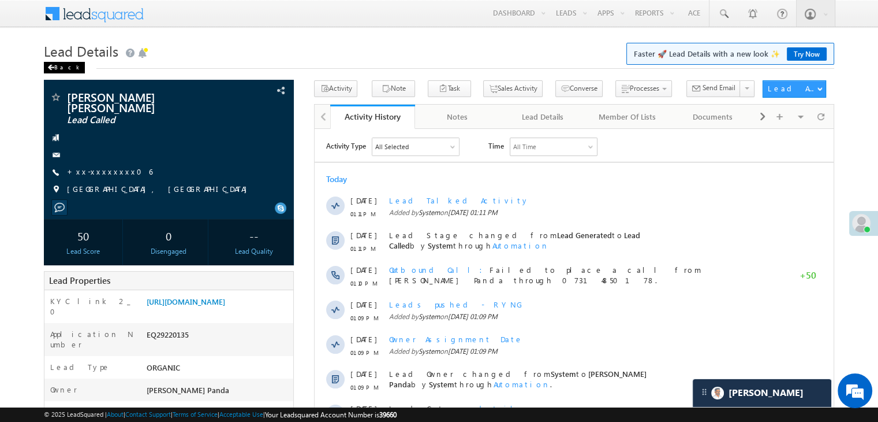
click at [62, 65] on div "Back" at bounding box center [64, 68] width 41 height 12
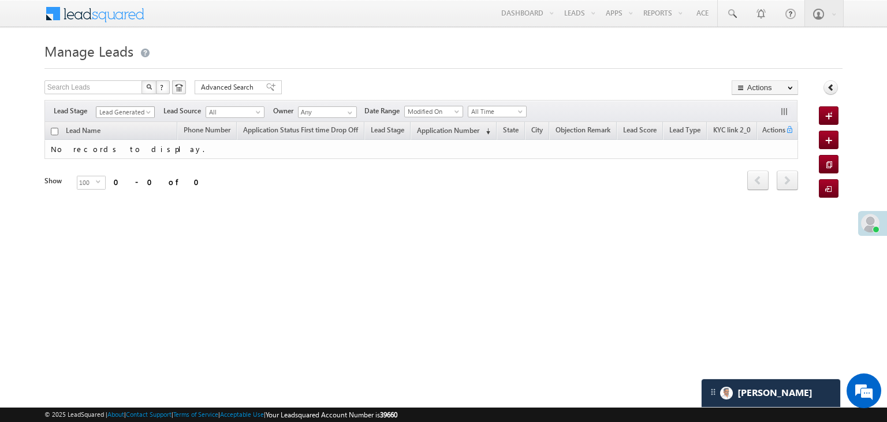
click at [145, 112] on span at bounding box center [149, 114] width 9 height 9
click at [123, 123] on link "All" at bounding box center [125, 125] width 58 height 10
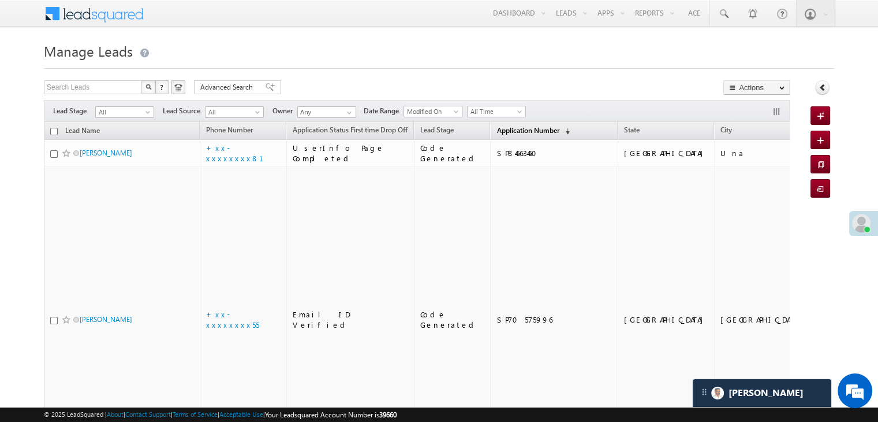
click at [497, 129] on span "Application Number" at bounding box center [528, 130] width 62 height 9
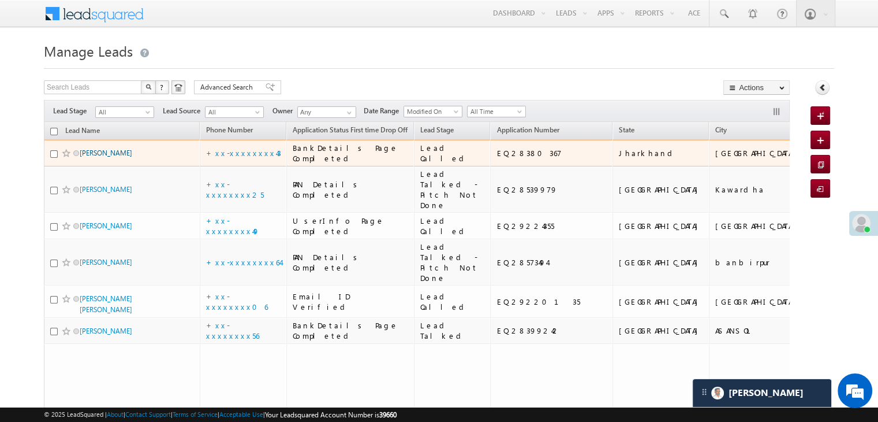
click at [104, 157] on link "Ansh kumar" at bounding box center [106, 152] width 53 height 9
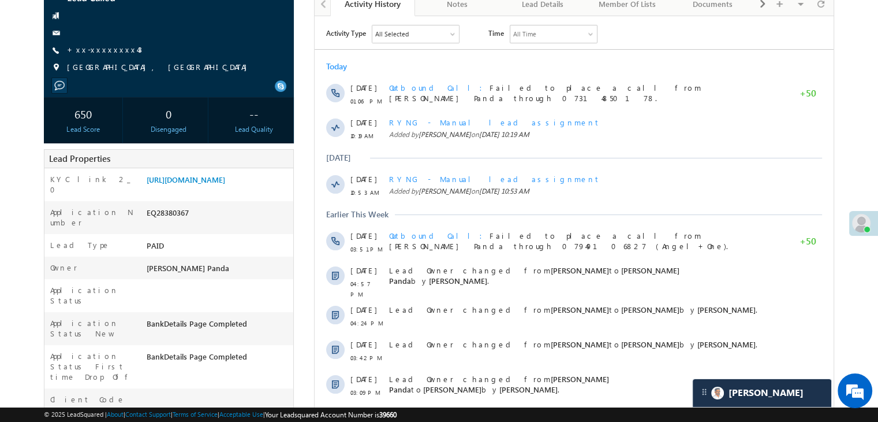
scroll to position [115, 0]
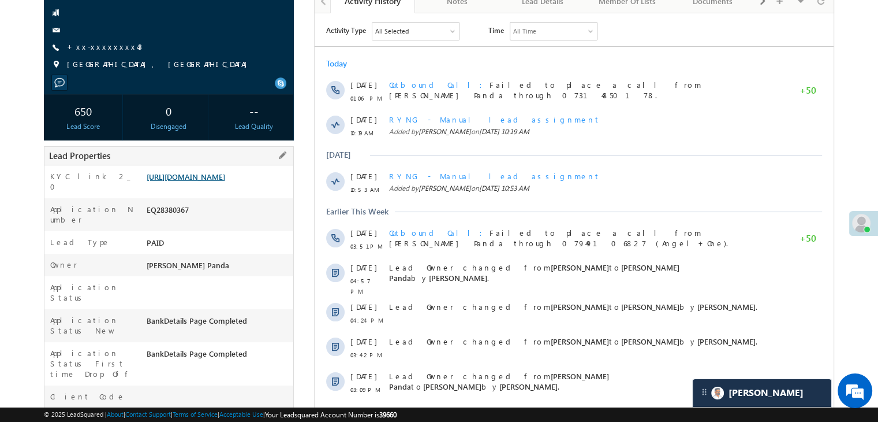
click at [217, 181] on link "https://angelbroking1-pk3em7sa.customui-test.leadsquared.com?leadId=e03b6342-83…" at bounding box center [186, 177] width 79 height 10
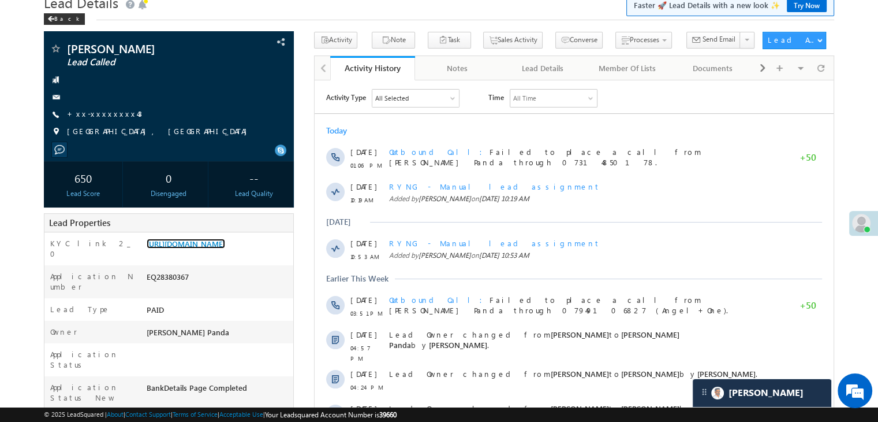
scroll to position [0, 0]
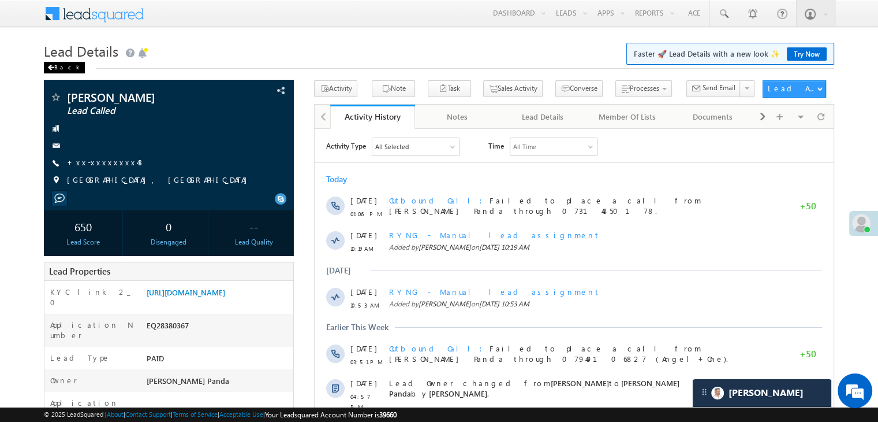
click at [53, 68] on span at bounding box center [50, 68] width 7 height 6
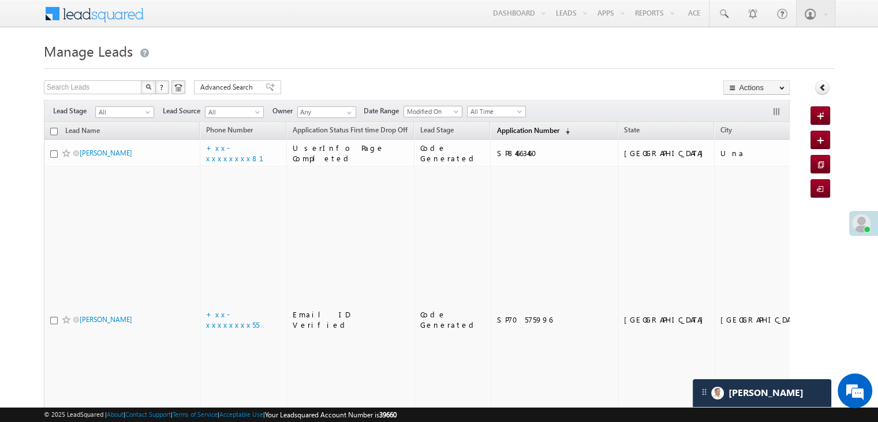
click at [497, 132] on span "Application Number" at bounding box center [528, 130] width 62 height 9
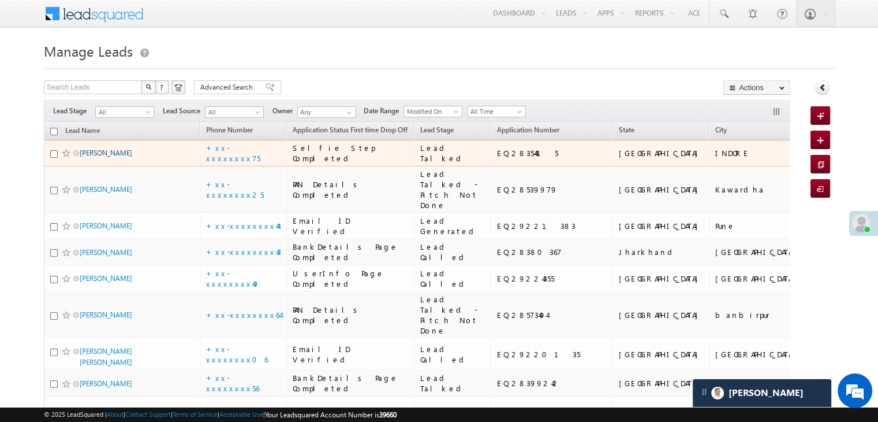
click at [99, 157] on link "[PERSON_NAME]" at bounding box center [106, 152] width 53 height 9
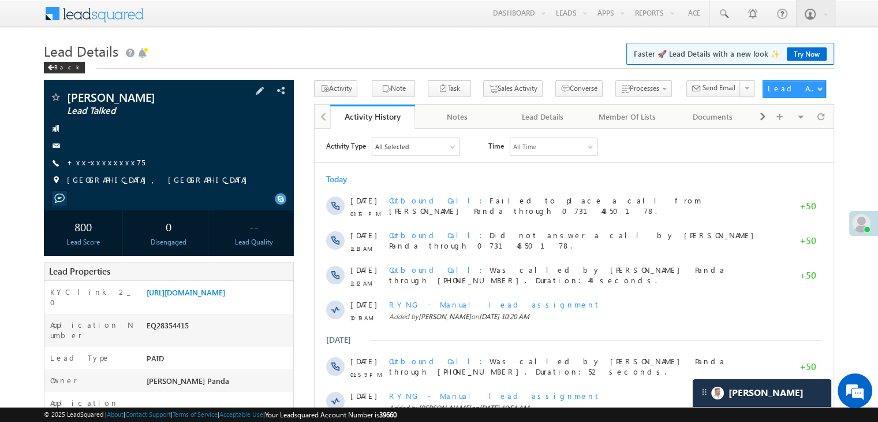
scroll to position [115, 0]
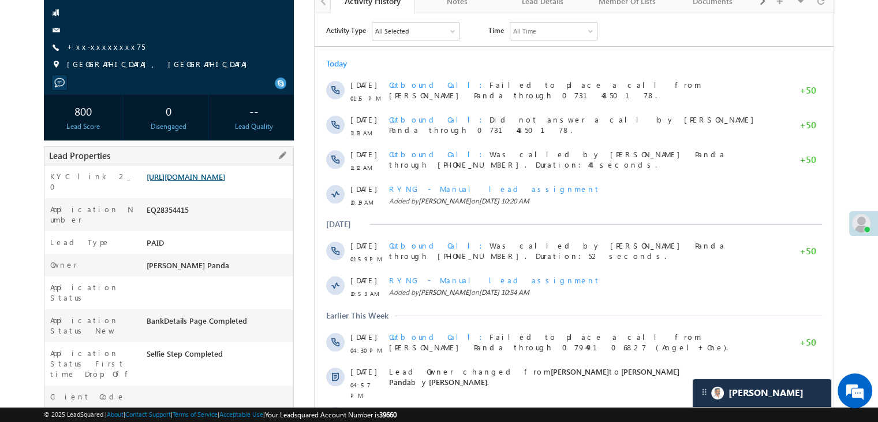
click at [206, 181] on link "[URL][DOMAIN_NAME]" at bounding box center [186, 177] width 79 height 10
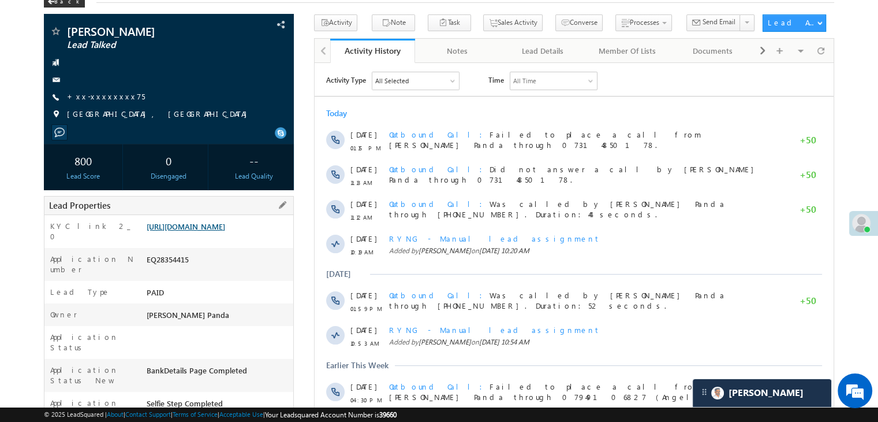
scroll to position [0, 0]
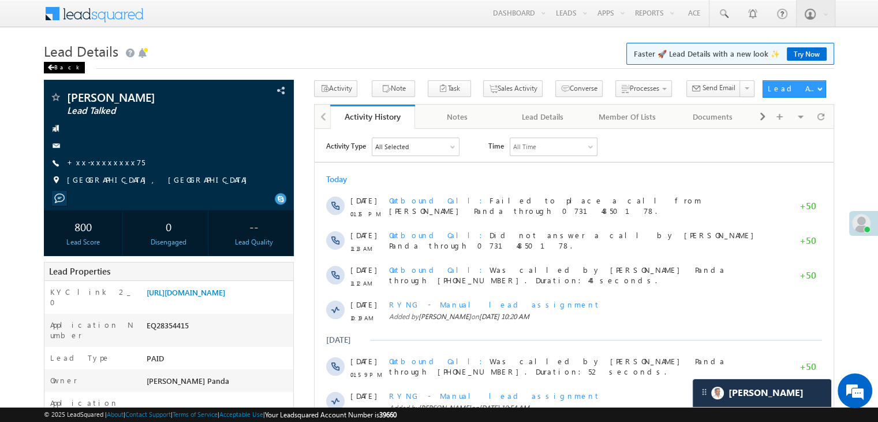
click at [62, 64] on div "Back" at bounding box center [64, 68] width 41 height 12
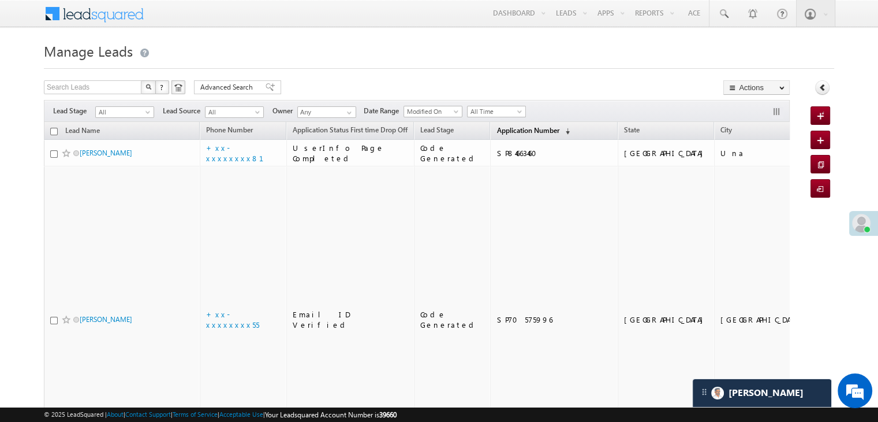
click at [510, 130] on span "Application Number" at bounding box center [528, 130] width 62 height 9
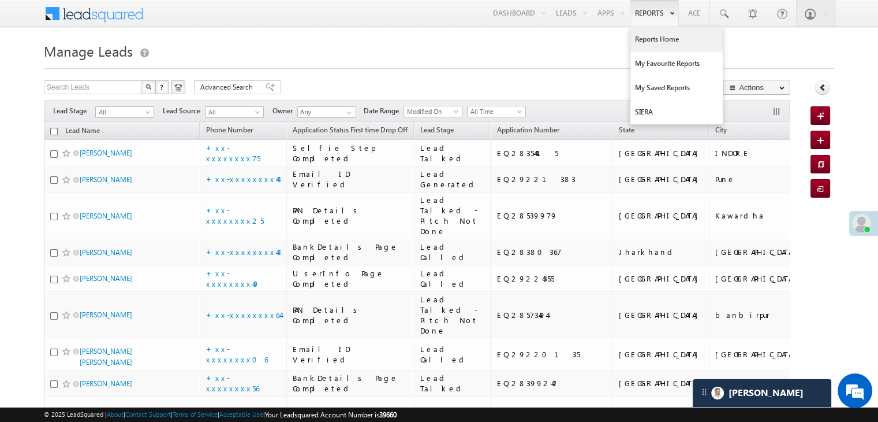
click at [654, 40] on link "Reports Home" at bounding box center [677, 39] width 92 height 24
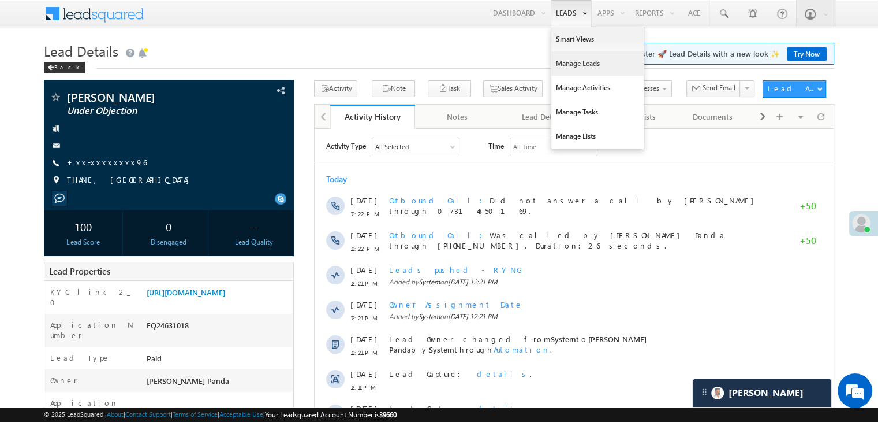
click at [562, 65] on link "Manage Leads" at bounding box center [597, 63] width 92 height 24
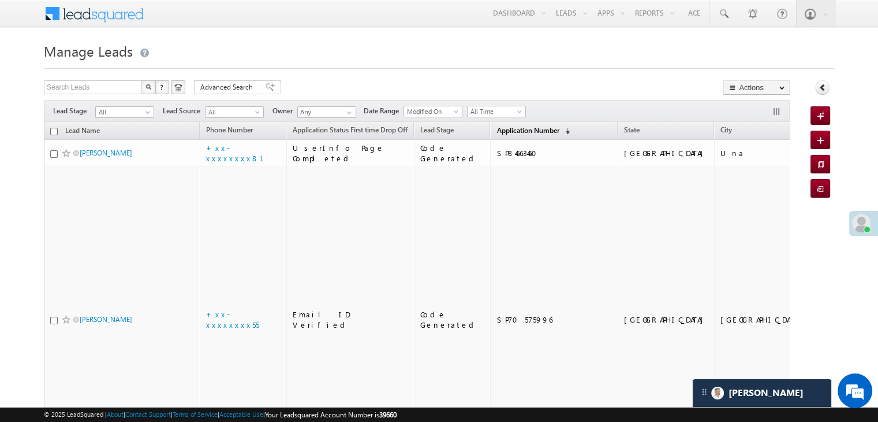
click at [510, 133] on span "Application Number" at bounding box center [528, 130] width 62 height 9
click at [497, 130] on span "Application Number" at bounding box center [528, 130] width 62 height 9
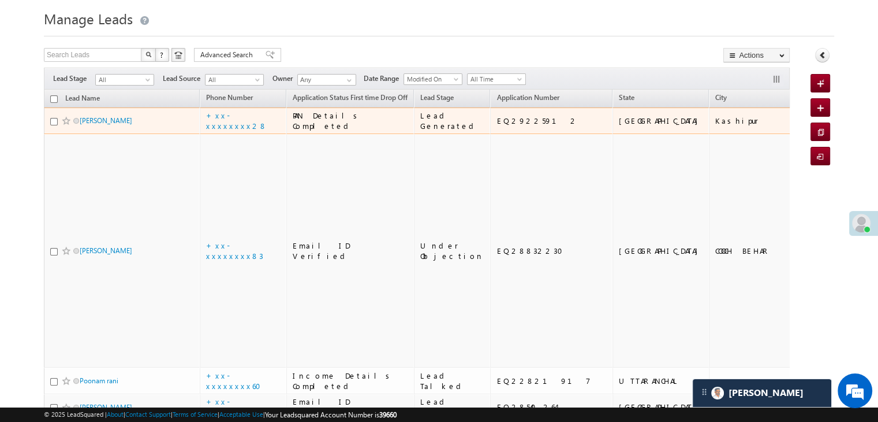
scroll to position [58, 0]
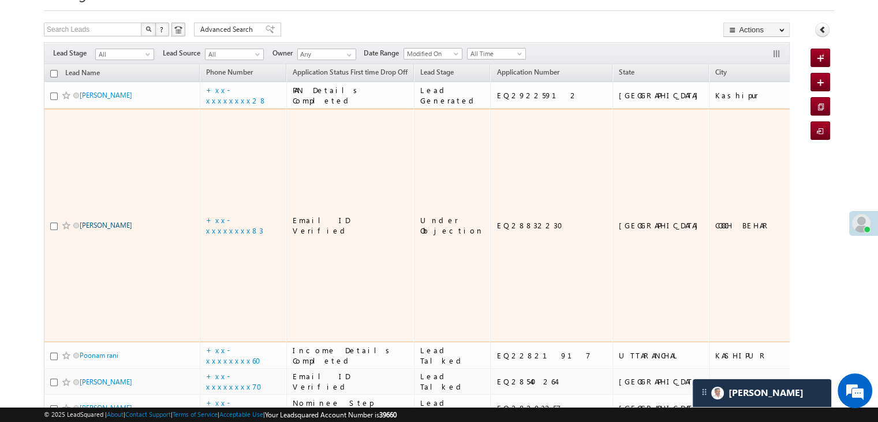
click at [123, 229] on link "[PERSON_NAME]" at bounding box center [106, 225] width 53 height 9
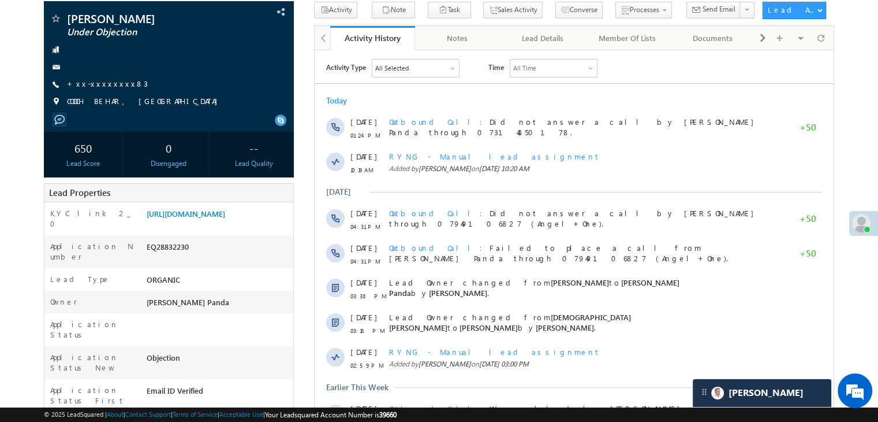
scroll to position [115, 0]
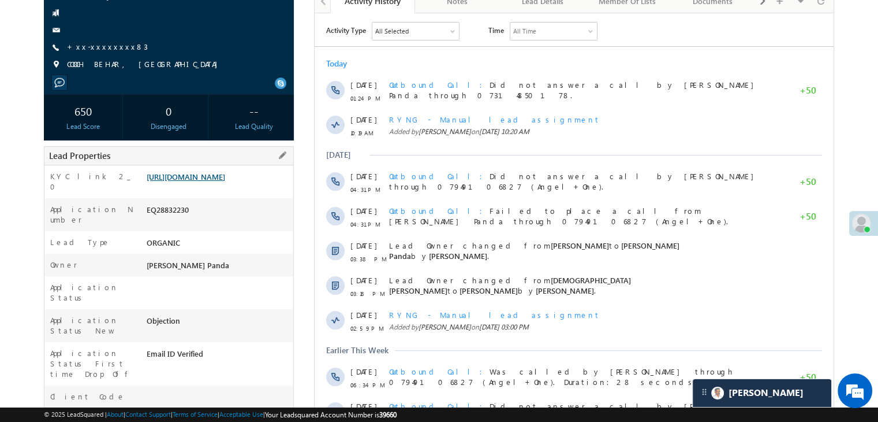
click at [206, 181] on link "[URL][DOMAIN_NAME]" at bounding box center [186, 177] width 79 height 10
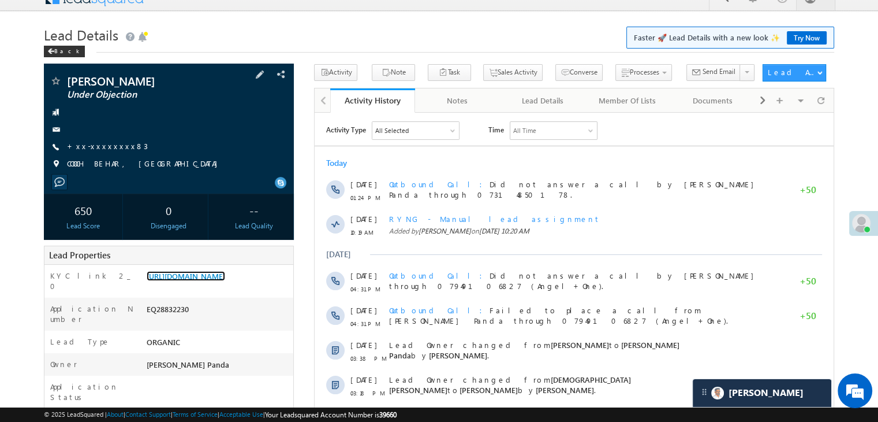
scroll to position [0, 0]
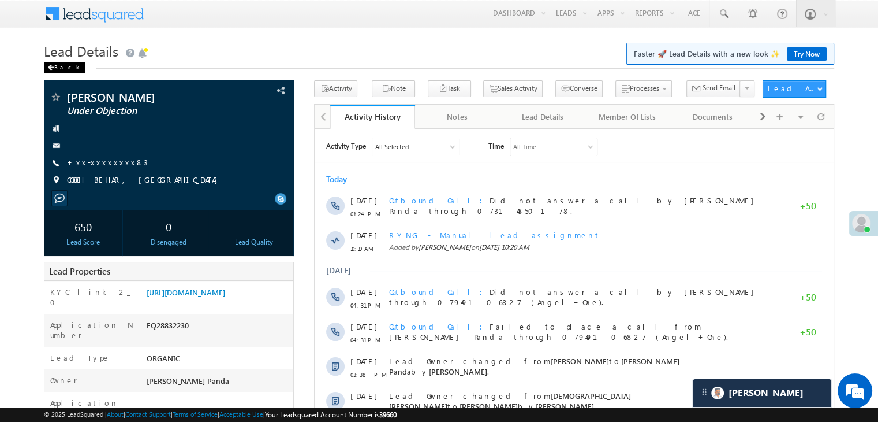
click at [61, 65] on div "Back" at bounding box center [64, 68] width 41 height 12
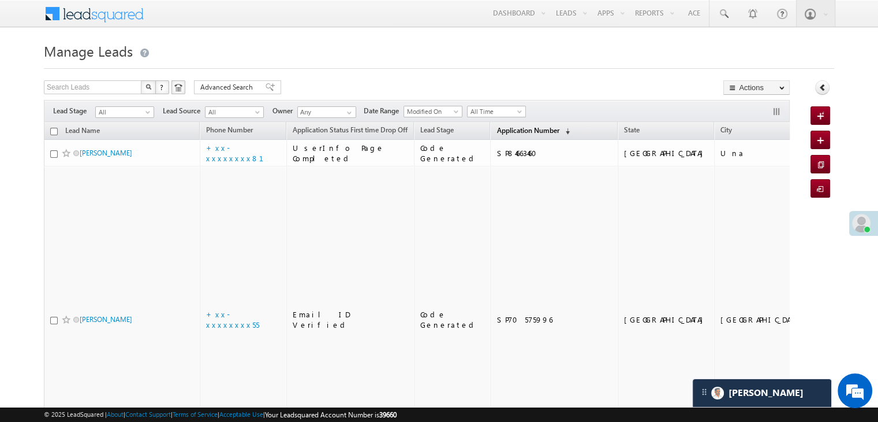
click at [520, 131] on span "Application Number" at bounding box center [528, 130] width 62 height 9
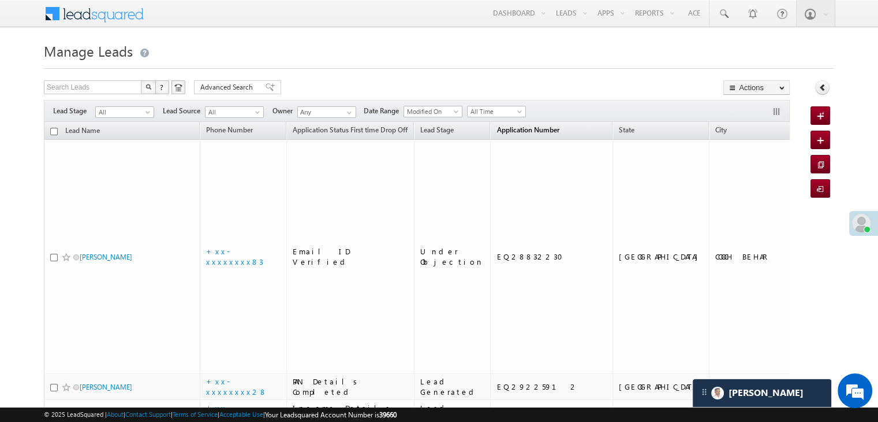
click at [497, 130] on span "Application Number" at bounding box center [528, 129] width 62 height 9
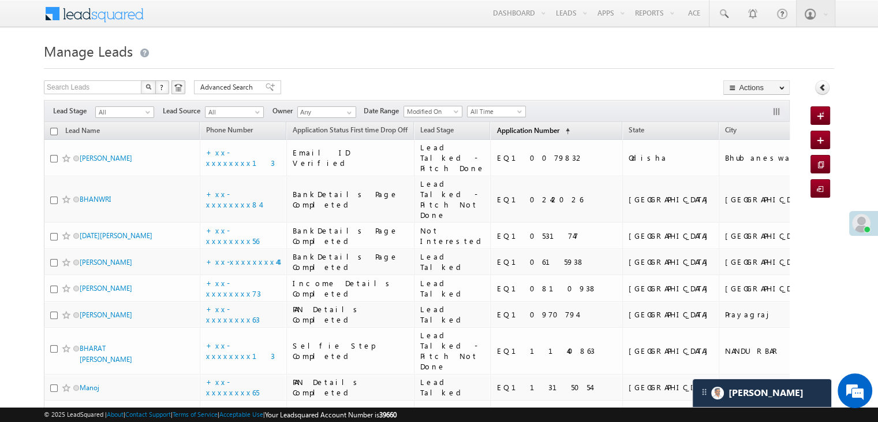
click at [500, 129] on span "Application Number" at bounding box center [528, 130] width 62 height 9
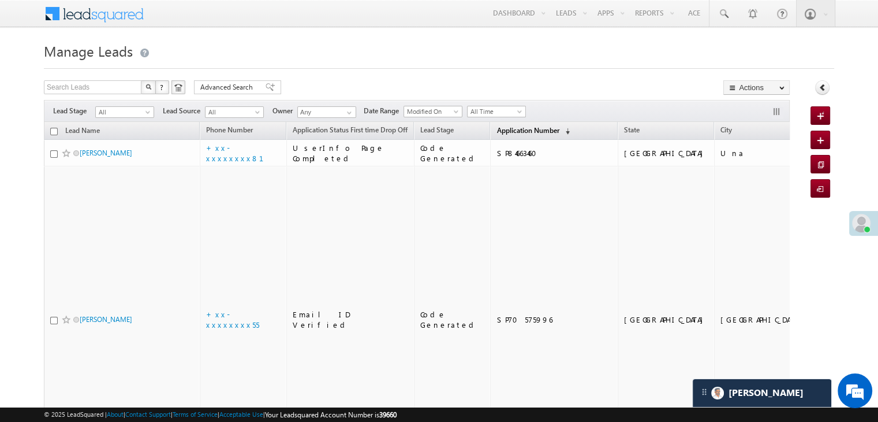
click at [500, 129] on span "Application Number" at bounding box center [528, 130] width 62 height 9
click at [497, 132] on span "Application Number" at bounding box center [528, 130] width 62 height 9
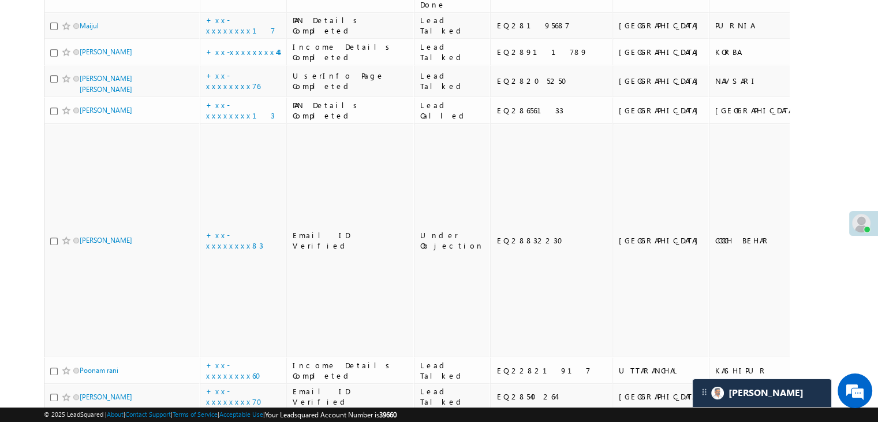
scroll to position [520, 0]
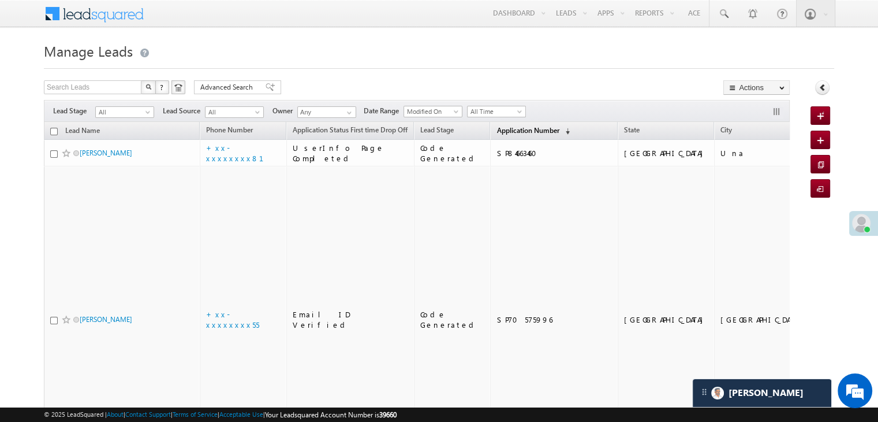
click at [501, 130] on span "Application Number" at bounding box center [528, 130] width 62 height 9
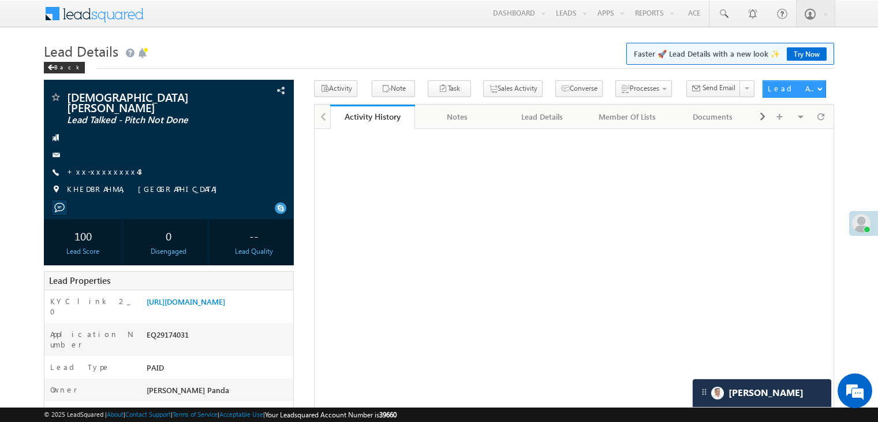
click at [91, 166] on link "+xx-xxxxxxxx43" at bounding box center [104, 171] width 75 height 10
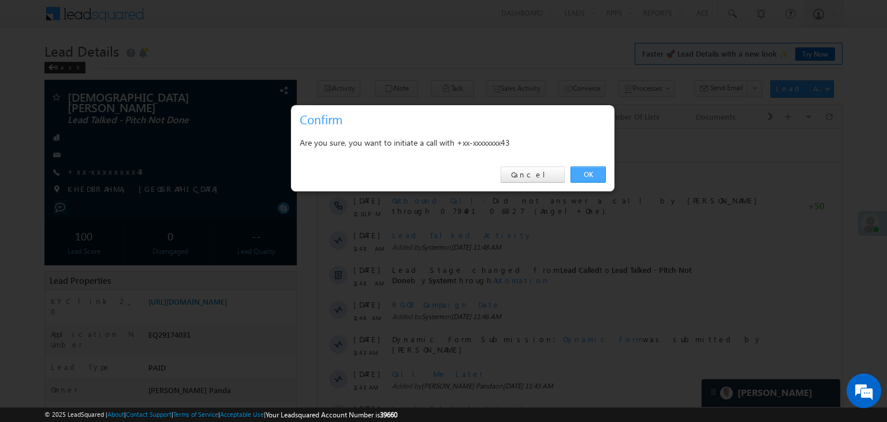
click at [589, 176] on link "OK" at bounding box center [588, 174] width 35 height 16
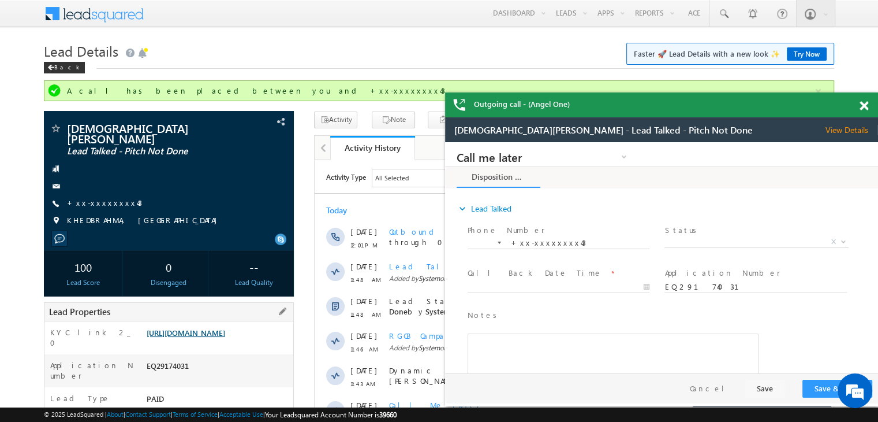
click at [210, 333] on link "[URL][DOMAIN_NAME]" at bounding box center [186, 332] width 79 height 10
click at [863, 103] on span at bounding box center [864, 106] width 9 height 10
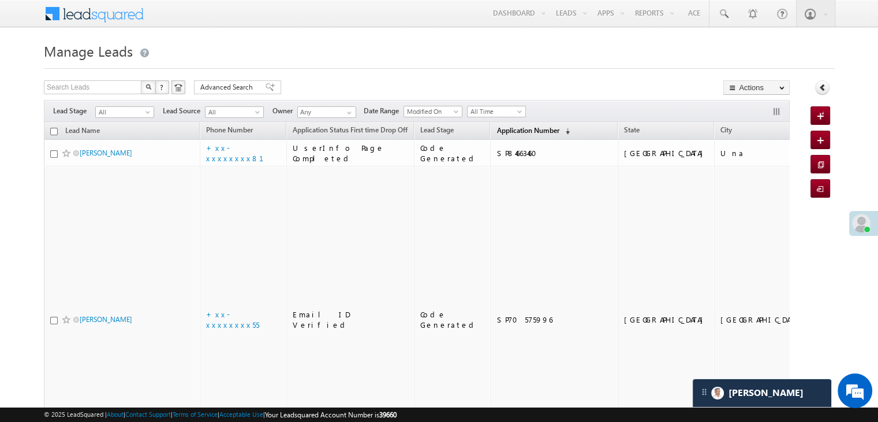
click at [509, 125] on link "Application Number (sorted descending)" at bounding box center [533, 131] width 85 height 15
